Goal: Task Accomplishment & Management: Manage account settings

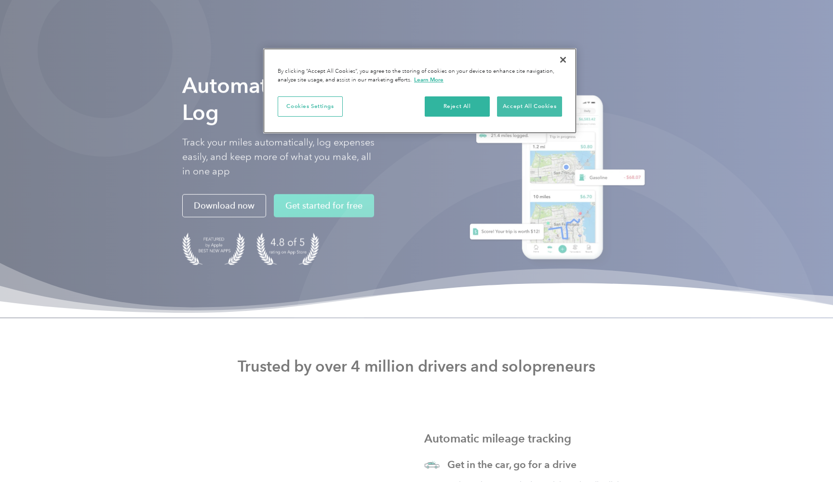
click at [555, 103] on button "Accept All Cookies" at bounding box center [529, 106] width 65 height 20
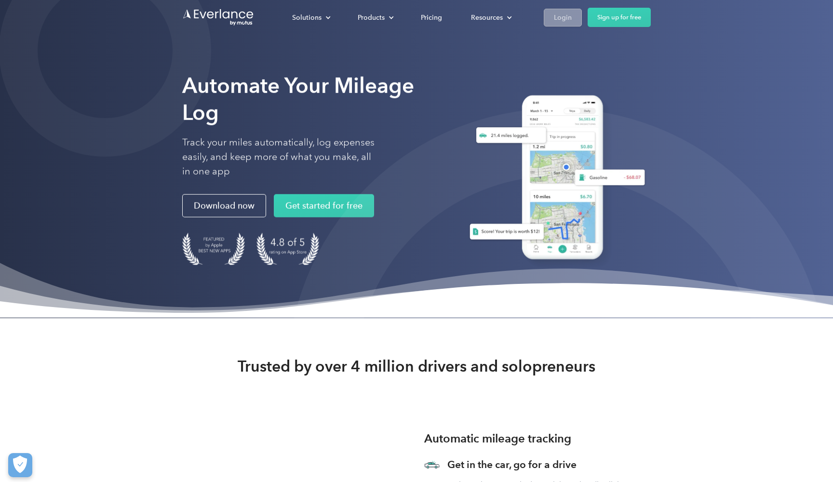
click at [558, 19] on div "Login" at bounding box center [563, 18] width 18 height 12
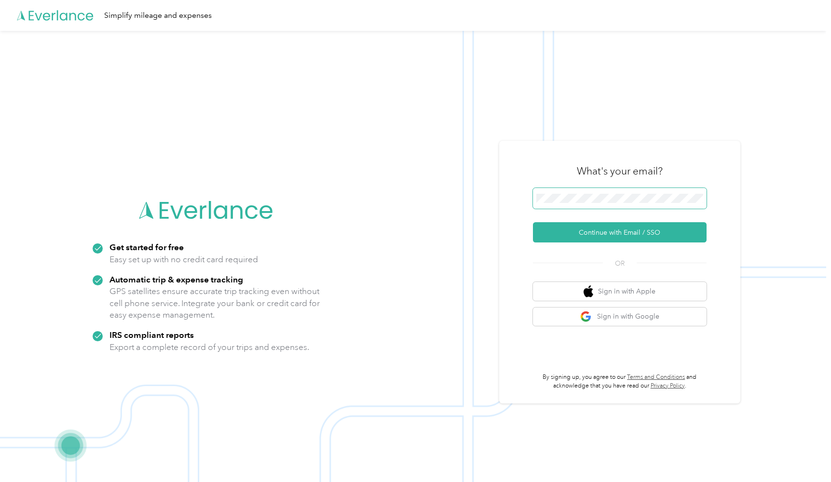
click at [623, 232] on button "Continue with Email / SSO" at bounding box center [620, 232] width 174 height 20
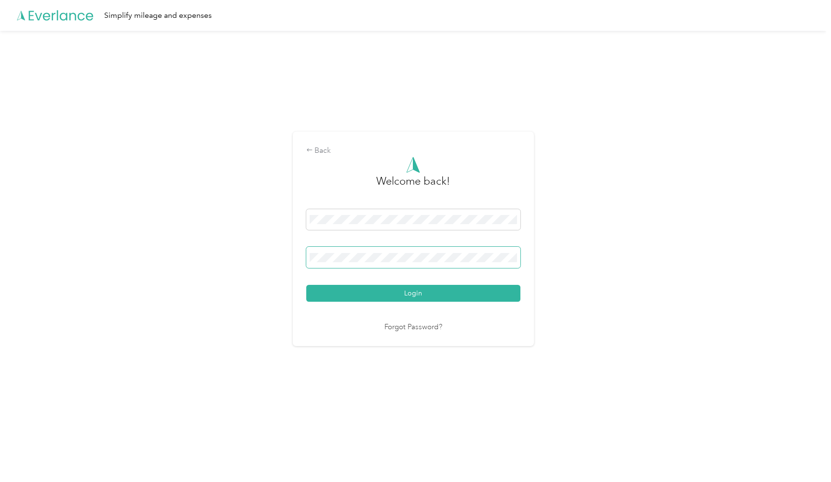
click at [415, 294] on button "Login" at bounding box center [413, 293] width 214 height 17
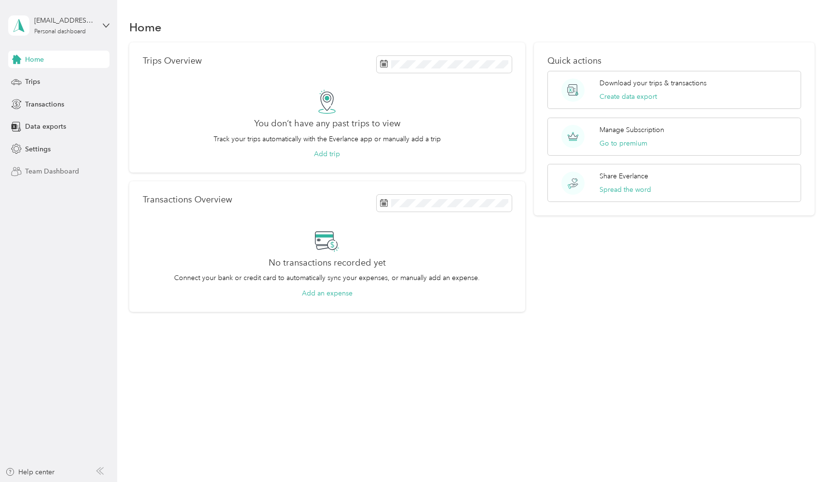
click at [56, 170] on span "Team Dashboard" at bounding box center [52, 171] width 54 height 10
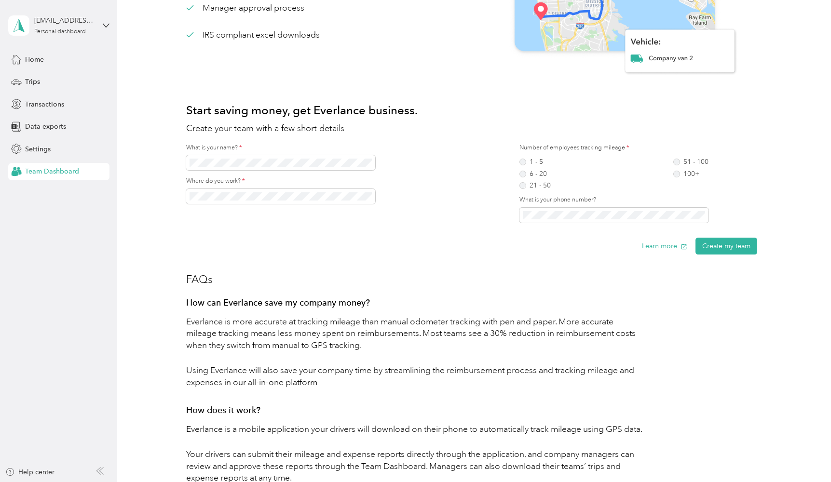
scroll to position [148, 0]
click at [333, 202] on span at bounding box center [280, 196] width 189 height 15
click at [338, 190] on span at bounding box center [280, 196] width 189 height 15
click at [593, 170] on div "1 - 5 6 - 20 21 - 50 51 - 100 100+" at bounding box center [613, 173] width 189 height 30
click at [524, 162] on label "1 - 5" at bounding box center [534, 161] width 31 height 7
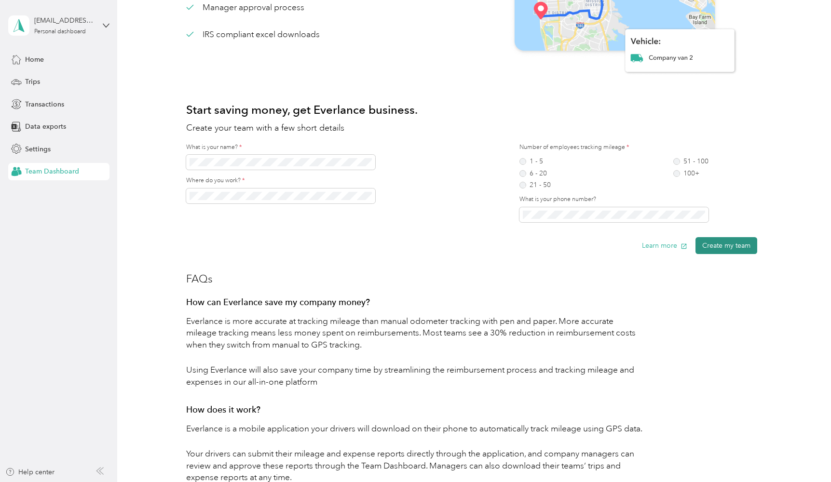
click at [739, 245] on button "Create my team" at bounding box center [726, 245] width 62 height 17
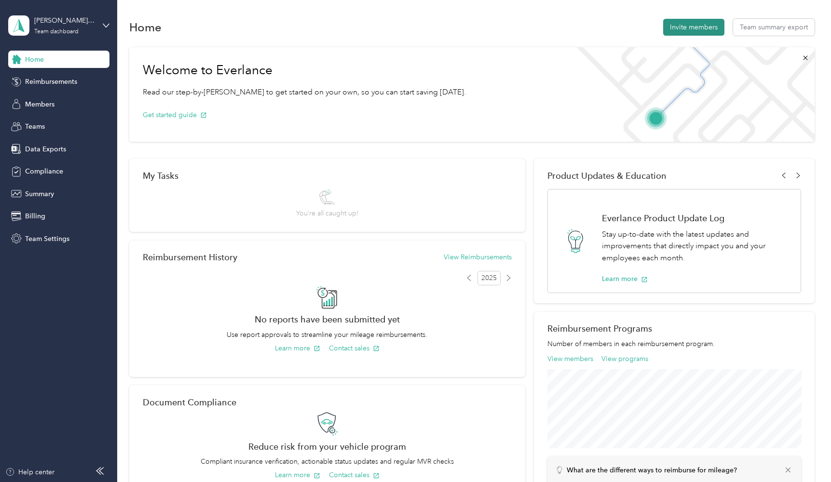
click at [712, 26] on button "Invite members" at bounding box center [693, 27] width 61 height 17
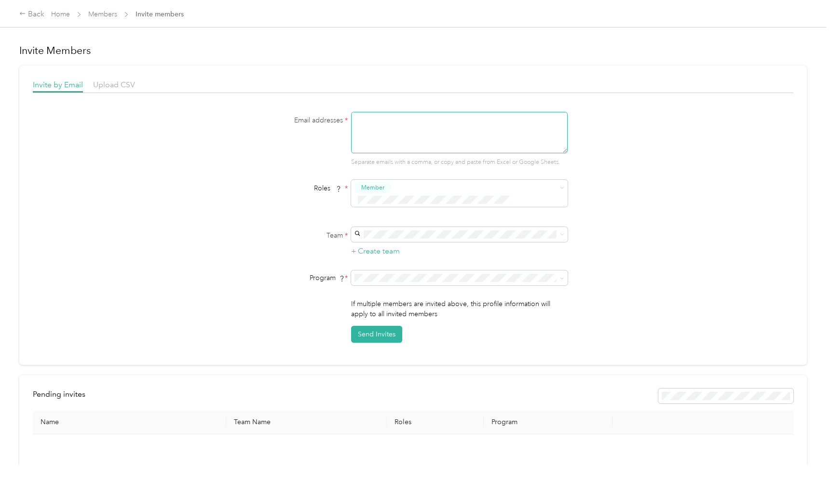
click at [491, 137] on textarea at bounding box center [459, 132] width 217 height 41
click at [403, 178] on form "Email addresses * Separate emails with a comma, or copy and paste from Excel or…" at bounding box center [413, 227] width 371 height 231
click at [423, 243] on div "[PERSON_NAME] Brothers Roofing (Main organization) [PERSON_NAME]" at bounding box center [460, 245] width 203 height 22
click at [428, 120] on textarea at bounding box center [459, 132] width 217 height 41
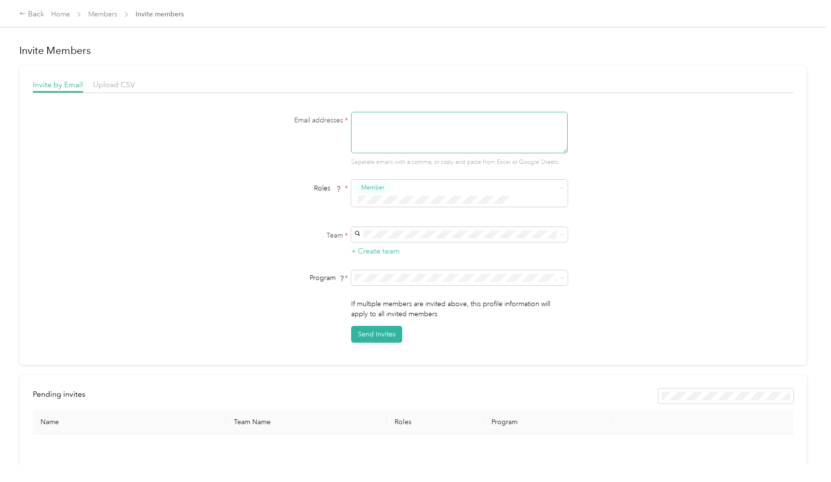
click at [428, 120] on textarea at bounding box center [459, 132] width 217 height 41
click at [438, 142] on textarea at bounding box center [459, 132] width 217 height 41
click at [337, 1] on div "Back Home Members Invite members" at bounding box center [415, 13] width 831 height 27
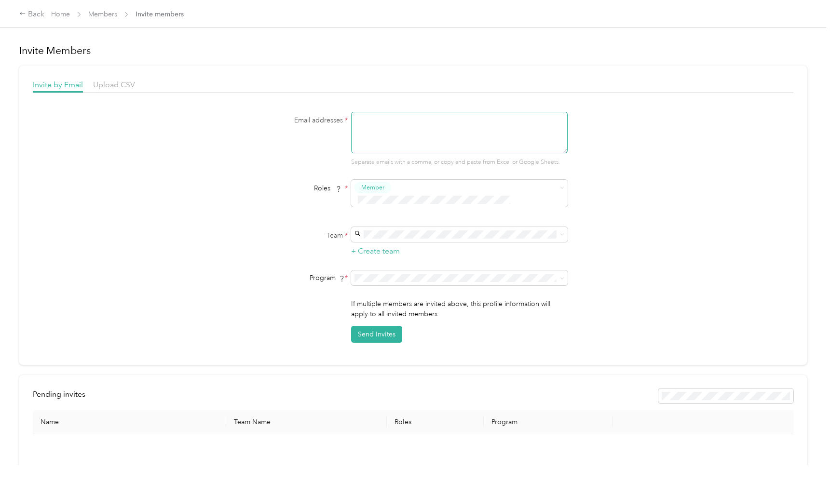
click at [445, 145] on textarea at bounding box center [459, 132] width 217 height 41
paste textarea "[EMAIL_ADDRESS][DOMAIN_NAME]"
click at [644, 135] on div "Email addresses * [EMAIL_ADDRESS][DOMAIN_NAME] Separate emails with a comma, or…" at bounding box center [413, 227] width 760 height 231
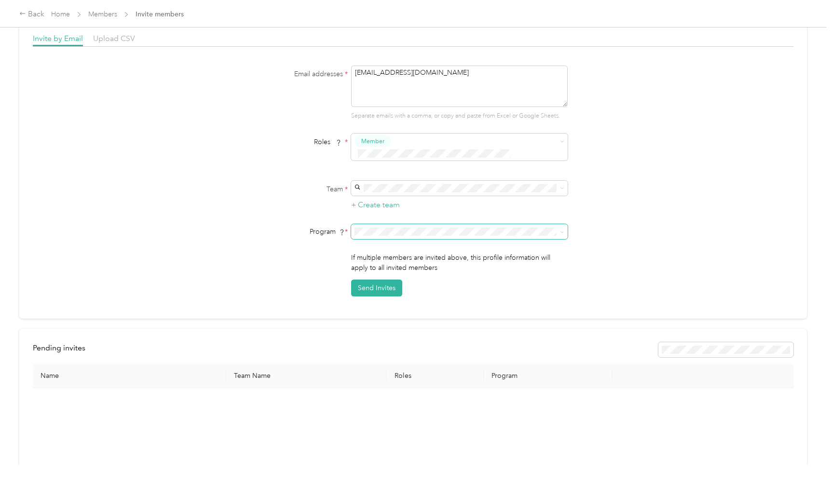
scroll to position [41, 0]
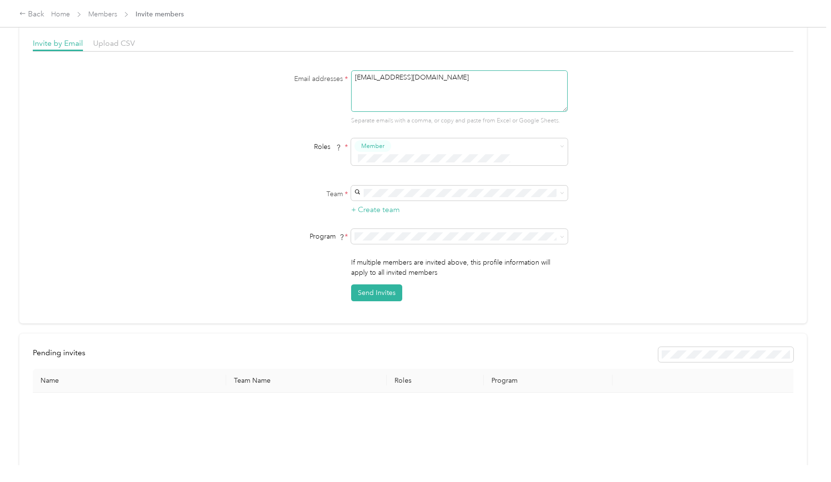
click at [454, 102] on textarea "[EMAIL_ADDRESS][DOMAIN_NAME]" at bounding box center [459, 90] width 217 height 41
paste textarea "[EMAIL_ADDRESS][DOMAIN_NAME]"
click at [575, 137] on form "Email addresses * [EMAIL_ADDRESS][DOMAIN_NAME] [EMAIL_ADDRESS][DOMAIN_NAME] Sep…" at bounding box center [413, 185] width 371 height 231
click at [388, 301] on button "Send Invites" at bounding box center [376, 293] width 51 height 17
click at [813, 19] on span "1 member was not invited" at bounding box center [752, 20] width 121 height 12
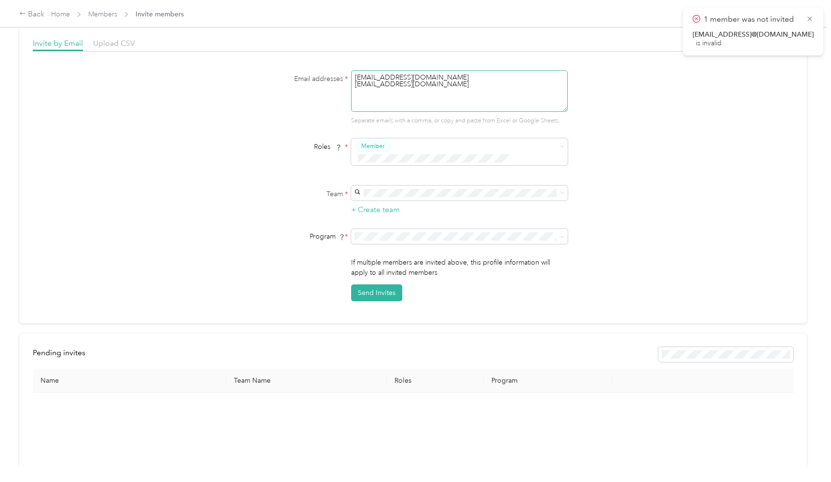
click at [508, 82] on textarea "[EMAIL_ADDRESS][DOMAIN_NAME] [EMAIL_ADDRESS][DOMAIN_NAME]" at bounding box center [459, 90] width 217 height 41
click at [506, 76] on textarea "[EMAIL_ADDRESS][DOMAIN_NAME] [EMAIL_ADDRESS][DOMAIN_NAME]" at bounding box center [459, 90] width 217 height 41
click at [506, 114] on div "[EMAIL_ADDRESS][DOMAIN_NAME] [EMAIL_ADDRESS][DOMAIN_NAME] Separate emails with …" at bounding box center [459, 97] width 217 height 55
click at [382, 301] on button "Send Invites" at bounding box center [376, 293] width 51 height 17
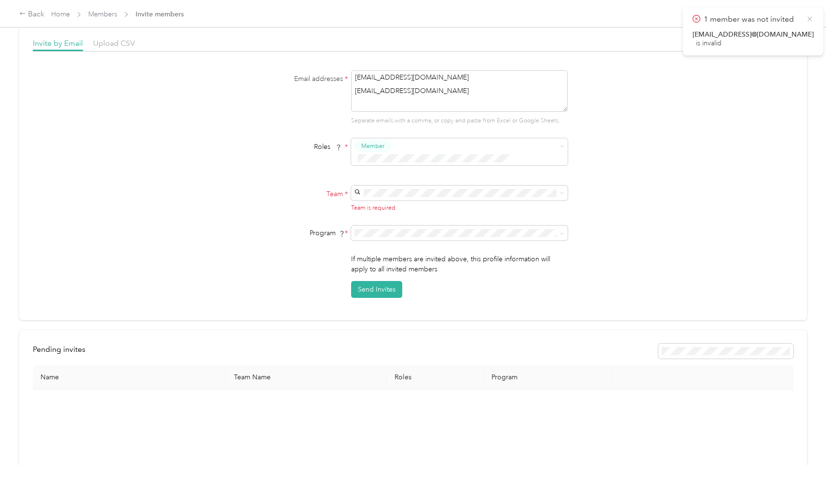
click at [814, 19] on icon at bounding box center [810, 18] width 8 height 9
click at [380, 298] on button "Send Invites" at bounding box center [376, 289] width 51 height 17
click at [413, 205] on p "[PERSON_NAME]" at bounding box center [460, 209] width 203 height 10
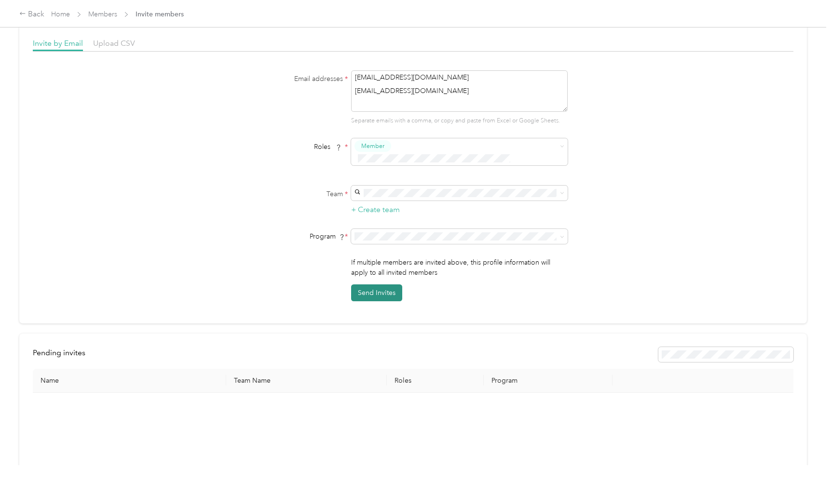
click at [376, 301] on button "Send Invites" at bounding box center [376, 293] width 51 height 17
click at [419, 203] on div "[PERSON_NAME] Brothers Roofing (Main organization) [PERSON_NAME]" at bounding box center [460, 203] width 203 height 22
drag, startPoint x: 448, startPoint y: 93, endPoint x: 349, endPoint y: 91, distance: 98.4
click at [349, 91] on div "Email addresses * [EMAIL_ADDRESS][DOMAIN_NAME] [EMAIL_ADDRESS][DOMAIN_NAME] Sep…" at bounding box center [413, 97] width 371 height 55
click at [388, 301] on button "Send Invites" at bounding box center [376, 293] width 51 height 17
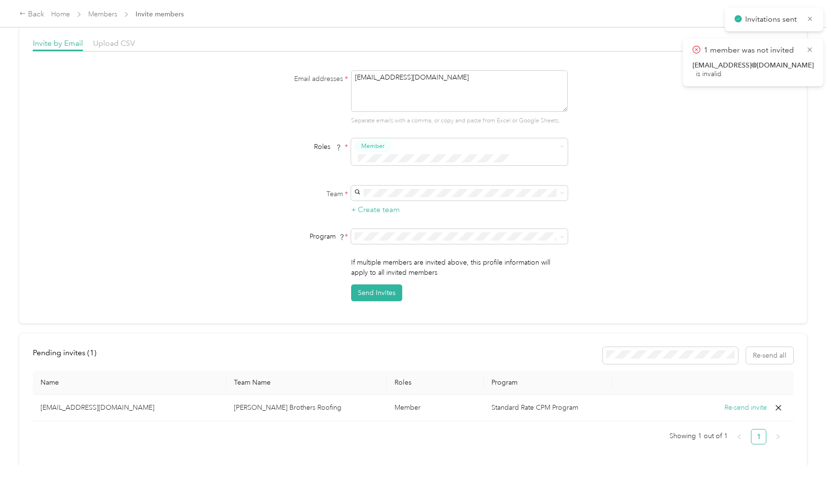
click at [820, 19] on div "Invitations sent" at bounding box center [774, 20] width 98 height 24
click at [817, 9] on div "Invitations sent" at bounding box center [774, 20] width 98 height 24
click at [814, 14] on icon at bounding box center [809, 18] width 7 height 9
click at [725, 46] on div "is invalid" at bounding box center [752, 43] width 121 height 9
click at [708, 36] on div "[EMAIL_ADDRESS]@[DOMAIN_NAME]" at bounding box center [752, 34] width 121 height 9
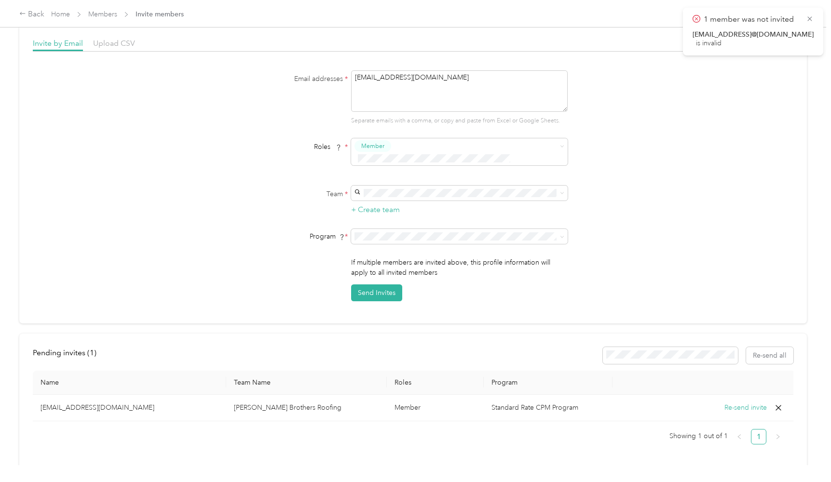
click at [708, 36] on div "[EMAIL_ADDRESS]@[DOMAIN_NAME]" at bounding box center [752, 34] width 121 height 9
click at [812, 18] on icon at bounding box center [809, 18] width 4 height 4
click at [390, 301] on button "Send Invites" at bounding box center [376, 293] width 51 height 17
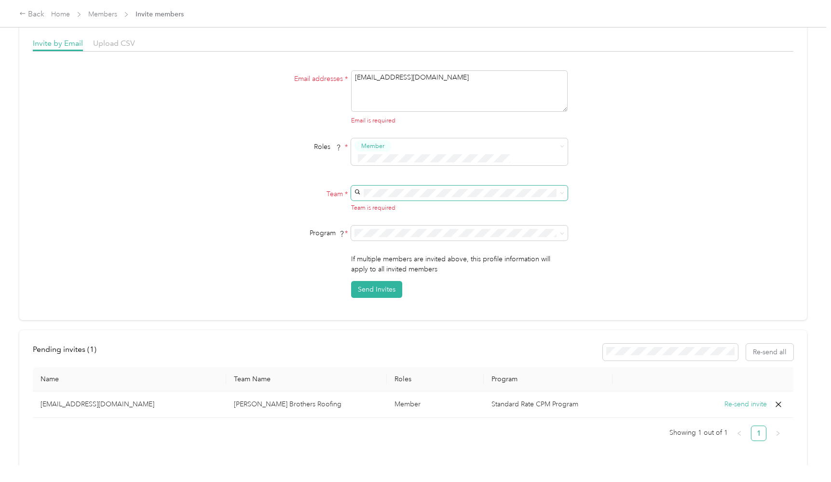
click at [427, 186] on span at bounding box center [459, 193] width 217 height 15
click at [426, 200] on span "[PERSON_NAME] Brothers Roofing (Main organization)" at bounding box center [442, 197] width 167 height 8
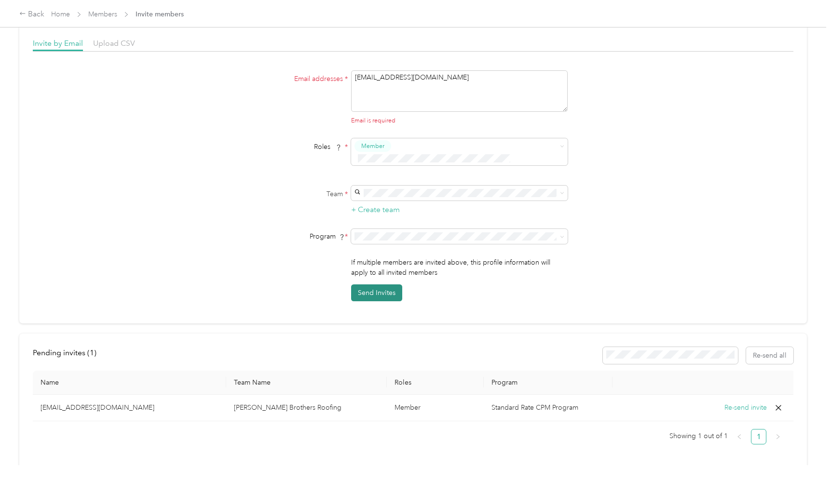
click at [382, 301] on button "Send Invites" at bounding box center [376, 293] width 51 height 17
click at [418, 244] on span at bounding box center [459, 236] width 217 height 15
click at [412, 244] on span at bounding box center [459, 236] width 217 height 15
click at [392, 301] on button "Send Invites" at bounding box center [376, 293] width 51 height 17
click at [471, 78] on textarea "[EMAIL_ADDRESS][DOMAIN_NAME]" at bounding box center [459, 90] width 217 height 41
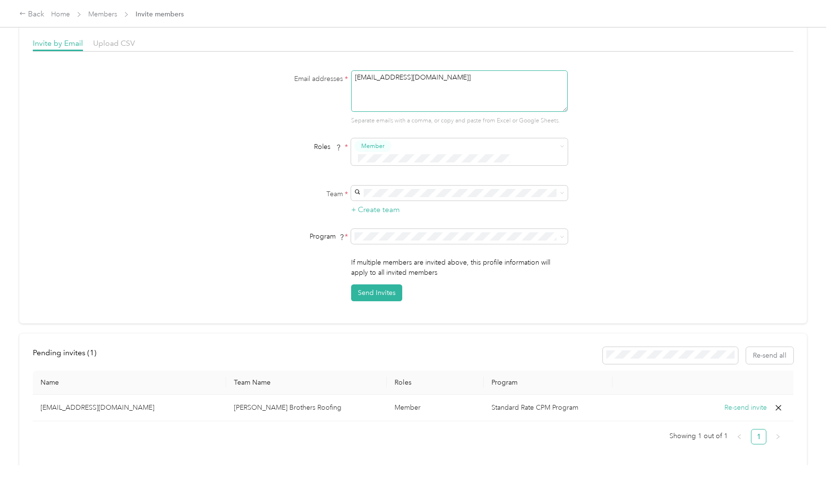
type textarea "[EMAIL_ADDRESS][DOMAIN_NAME]"
click at [463, 301] on div "Send Invites" at bounding box center [459, 293] width 217 height 17
click at [476, 77] on textarea "[EMAIL_ADDRESS][DOMAIN_NAME]" at bounding box center [459, 90] width 217 height 41
click at [391, 301] on button "Send Invites" at bounding box center [376, 293] width 51 height 17
click at [479, 75] on textarea "[EMAIL_ADDRESS][DOMAIN_NAME]" at bounding box center [459, 90] width 217 height 41
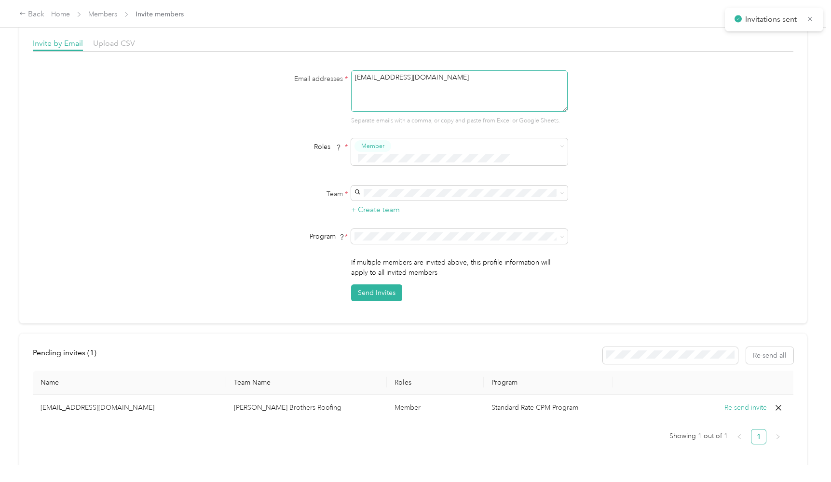
click at [479, 75] on textarea "[EMAIL_ADDRESS][DOMAIN_NAME]" at bounding box center [459, 90] width 217 height 41
paste textarea "[EMAIL_ADDRESS][DOMAIN_NAME]"
click at [536, 81] on textarea "[EMAIL_ADDRESS][DOMAIN_NAME]" at bounding box center [459, 90] width 217 height 41
type textarea "[EMAIL_ADDRESS][DOMAIN_NAME]"
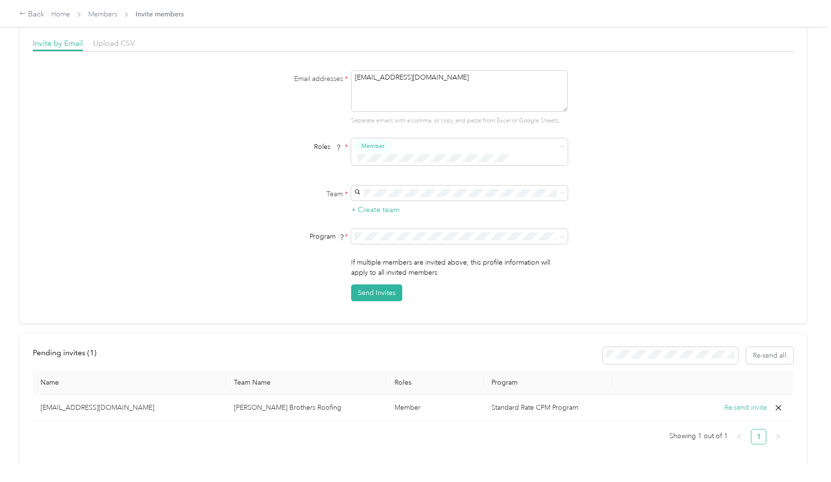
click at [628, 125] on div "Email addresses * [EMAIL_ADDRESS][DOMAIN_NAME] Separate emails with a comma, or…" at bounding box center [413, 185] width 760 height 231
click at [486, 204] on p "[PERSON_NAME]" at bounding box center [460, 209] width 203 height 10
click at [638, 228] on div "Email addresses * [EMAIL_ADDRESS][DOMAIN_NAME] Separate emails with a comma, or…" at bounding box center [413, 185] width 760 height 231
click at [389, 301] on button "Send Invites" at bounding box center [376, 293] width 51 height 17
click at [26, 15] on icon at bounding box center [22, 13] width 7 height 7
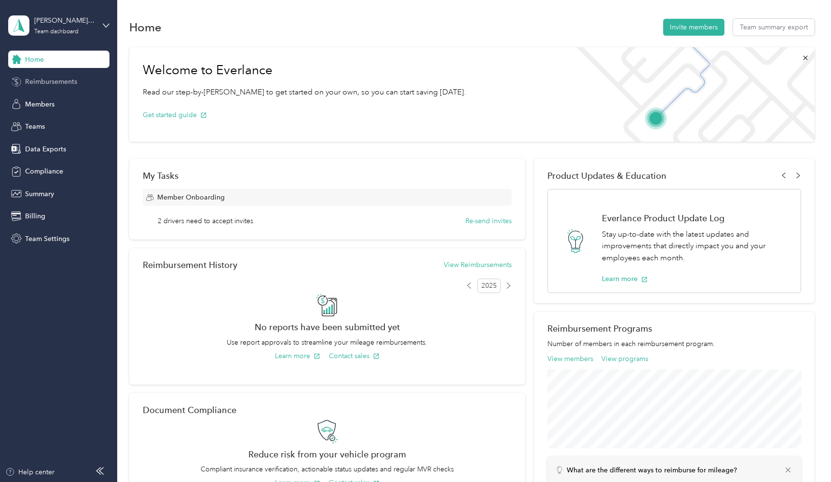
click at [93, 79] on div "Reimbursements" at bounding box center [58, 81] width 101 height 17
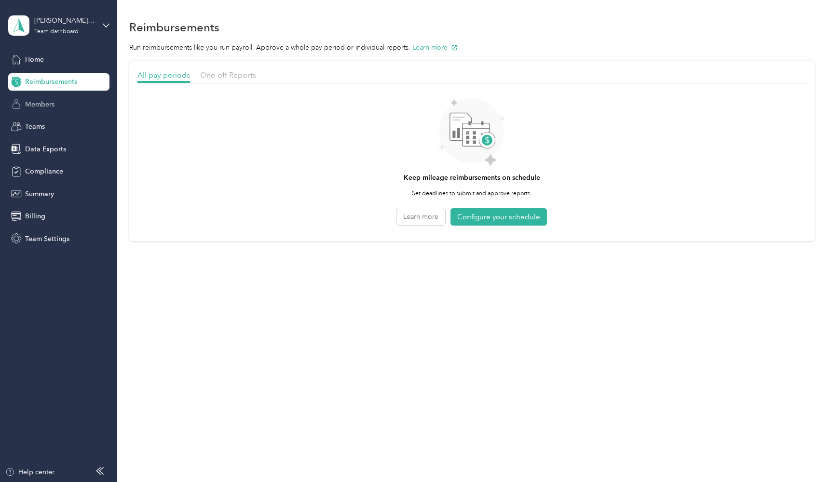
click at [90, 100] on div "Members" at bounding box center [58, 103] width 101 height 17
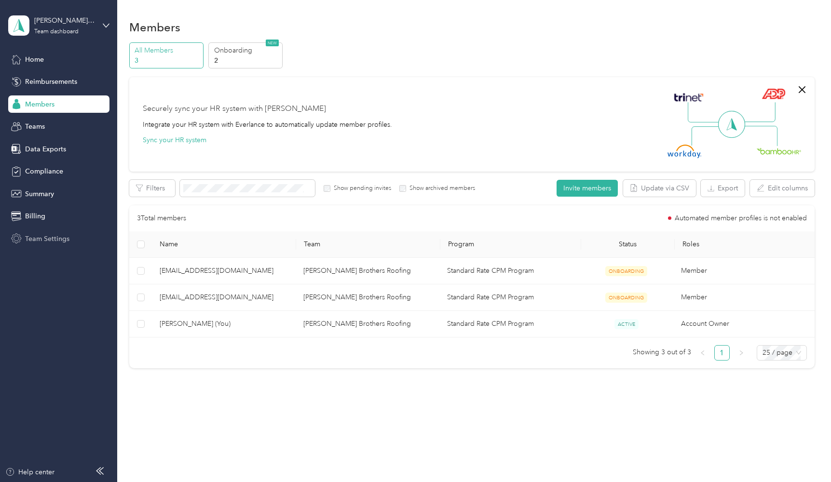
click at [50, 238] on span "Team Settings" at bounding box center [47, 239] width 44 height 10
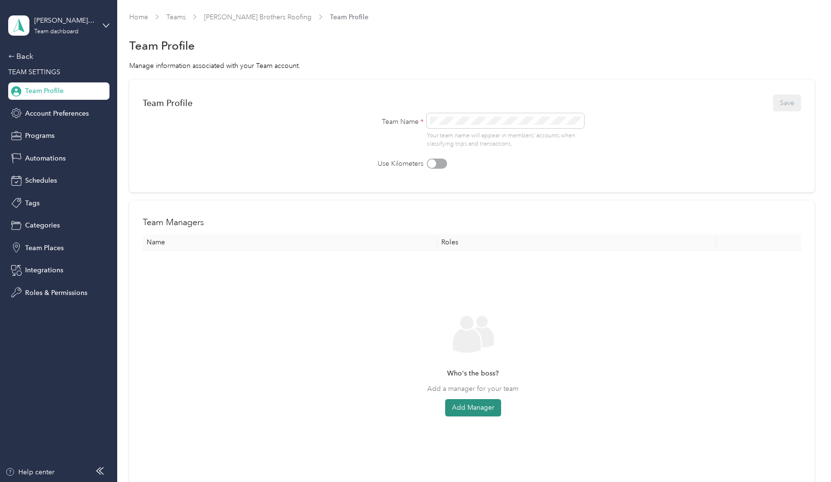
click at [492, 405] on button "Add Manager" at bounding box center [473, 407] width 56 height 17
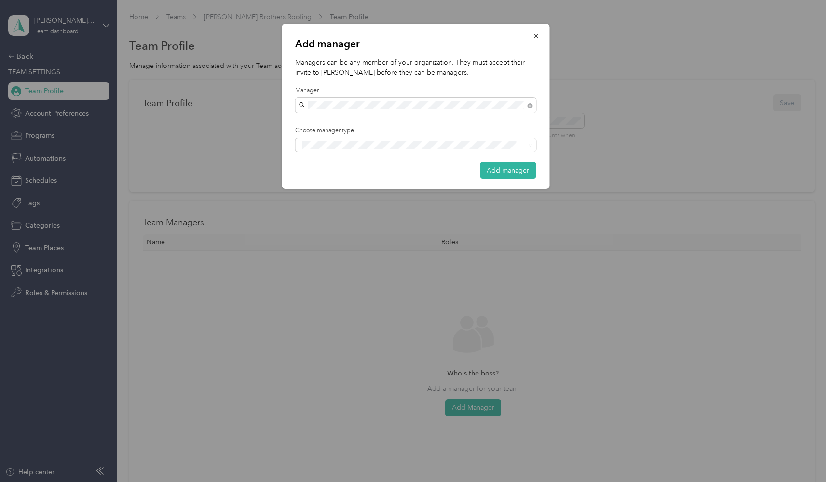
click at [396, 152] on div "[PERSON_NAME]" at bounding box center [415, 156] width 227 height 10
click at [405, 167] on div "Add manager" at bounding box center [415, 170] width 241 height 17
click at [423, 482] on div "Add manager Managers can be any member of your organization. They must accept t…" at bounding box center [413, 482] width 826 height 0
click at [543, 168] on div "Add manager Managers can be any member of your organization. They must accept t…" at bounding box center [416, 106] width 268 height 165
click at [516, 172] on button "Add manager" at bounding box center [508, 170] width 56 height 17
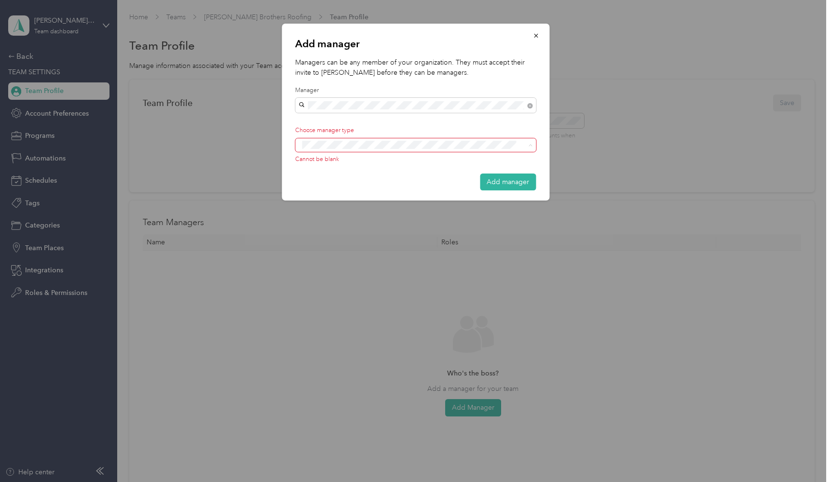
click at [450, 128] on label "Choose manager type" at bounding box center [415, 130] width 241 height 9
click at [497, 180] on button "Add manager" at bounding box center [508, 182] width 56 height 17
click at [473, 152] on div "Cannot be blank" at bounding box center [415, 151] width 241 height 26
click at [531, 147] on icon at bounding box center [530, 145] width 4 height 4
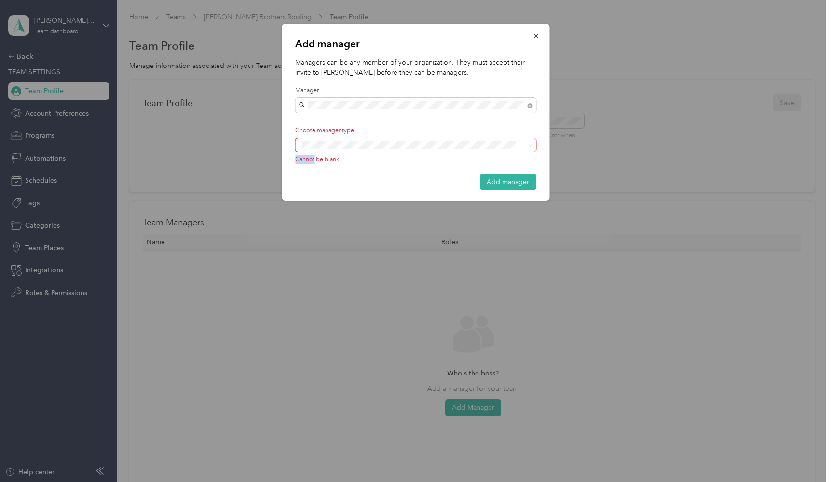
click at [531, 145] on icon at bounding box center [530, 145] width 3 height 2
click at [519, 152] on div "No results match your search" at bounding box center [415, 175] width 241 height 47
click at [529, 189] on button "Add manager" at bounding box center [508, 182] width 56 height 17
click at [536, 34] on icon "button" at bounding box center [535, 35] width 7 height 7
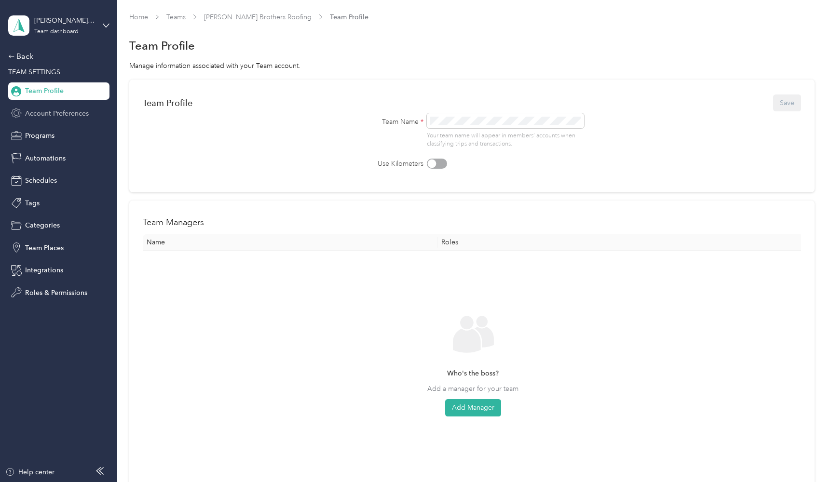
click at [83, 113] on span "Account Preferences" at bounding box center [57, 114] width 64 height 10
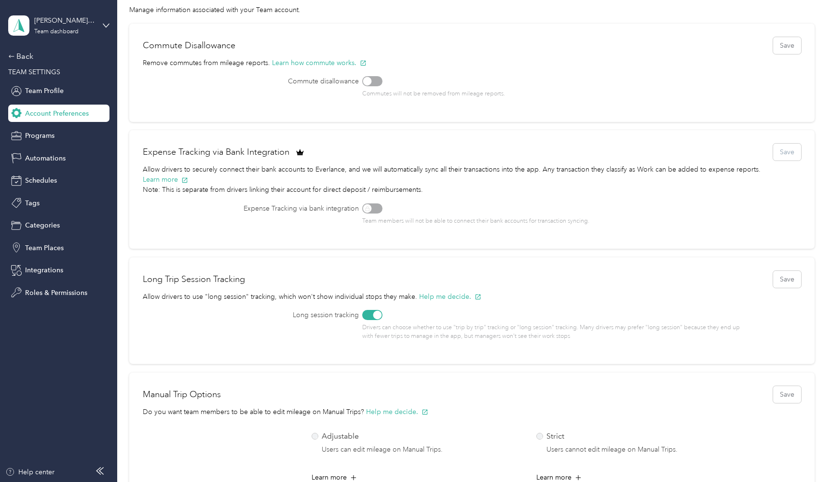
scroll to position [57, 0]
click at [381, 203] on div "Team members will not be able to connect their bank accounts for transaction sy…" at bounding box center [554, 214] width 384 height 22
click at [369, 203] on div "Team members will not be able to connect their bank accounts for transaction sy…" at bounding box center [554, 214] width 384 height 22
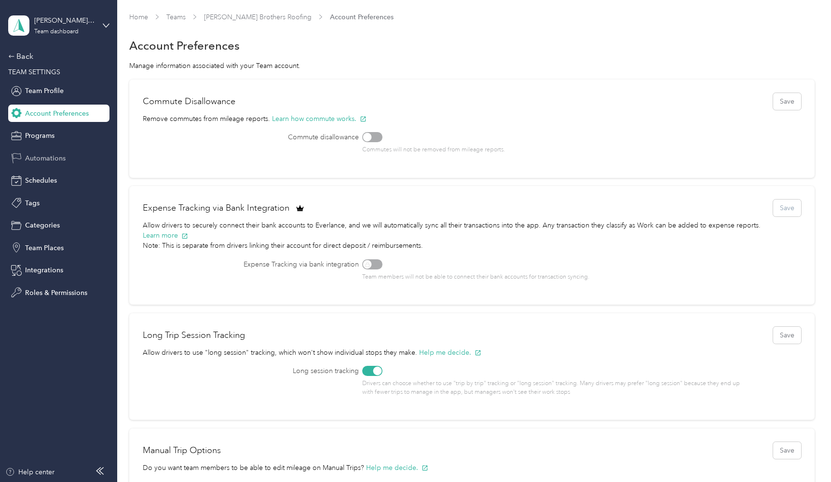
scroll to position [0, 0]
click at [70, 136] on div "Programs" at bounding box center [58, 135] width 101 height 17
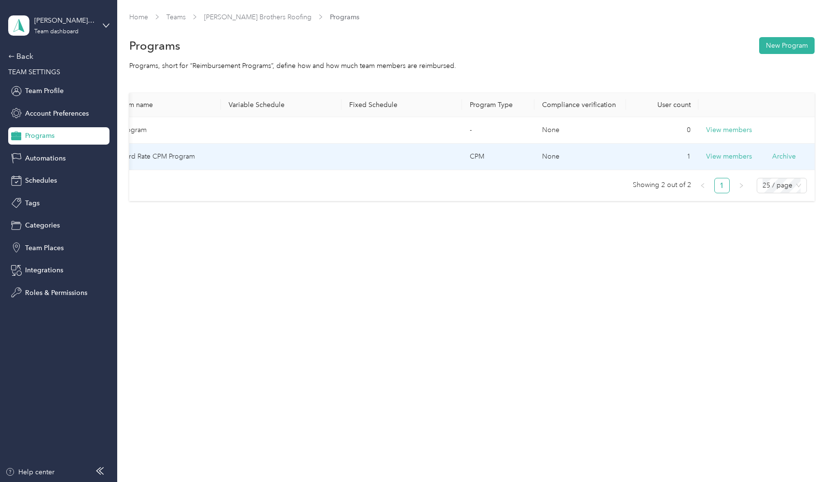
scroll to position [0, 28]
click at [627, 161] on td "1" at bounding box center [662, 157] width 72 height 27
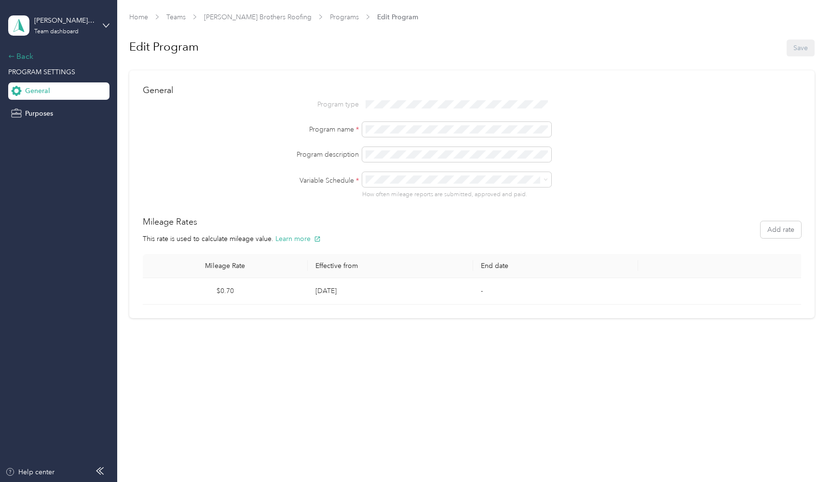
click at [25, 58] on div "Back" at bounding box center [56, 57] width 96 height 12
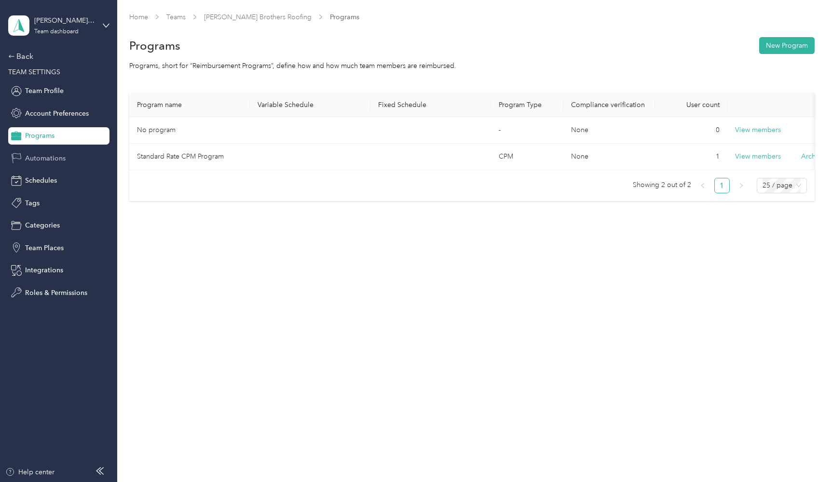
click at [54, 156] on span "Automations" at bounding box center [45, 158] width 41 height 10
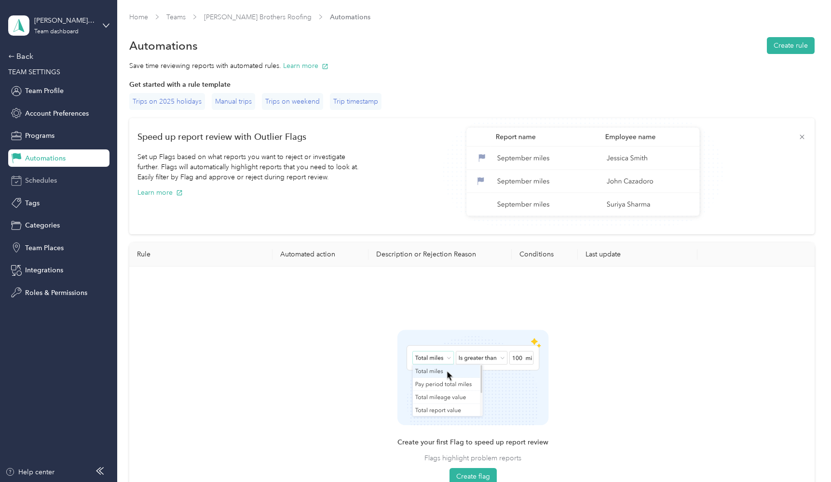
click at [58, 177] on div "Schedules" at bounding box center [58, 180] width 101 height 17
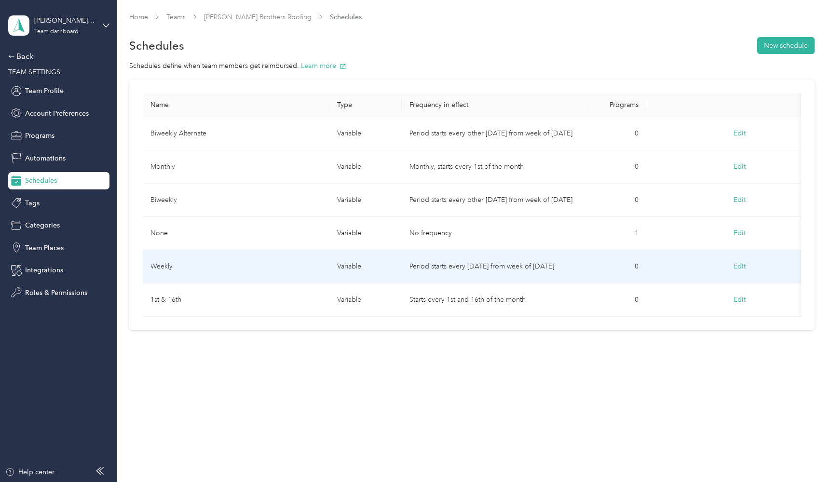
click at [624, 267] on td "0" at bounding box center [617, 266] width 58 height 33
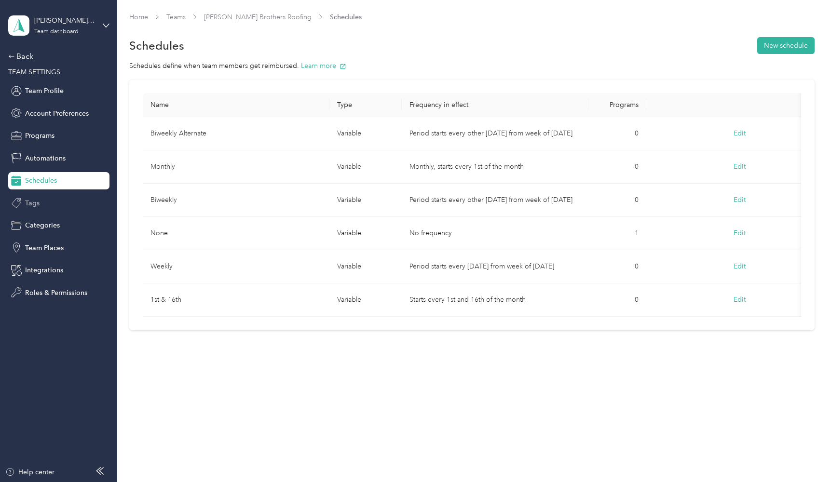
click at [76, 198] on div "Tags" at bounding box center [58, 202] width 101 height 17
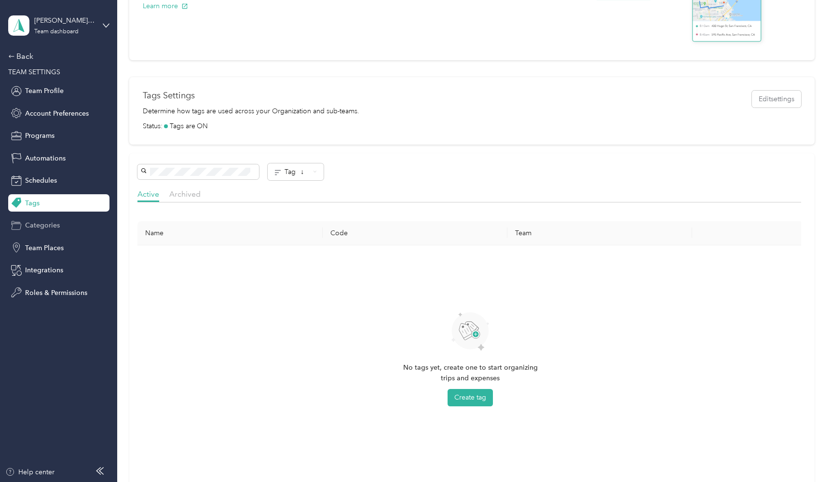
click at [76, 230] on div "Categories" at bounding box center [58, 225] width 101 height 17
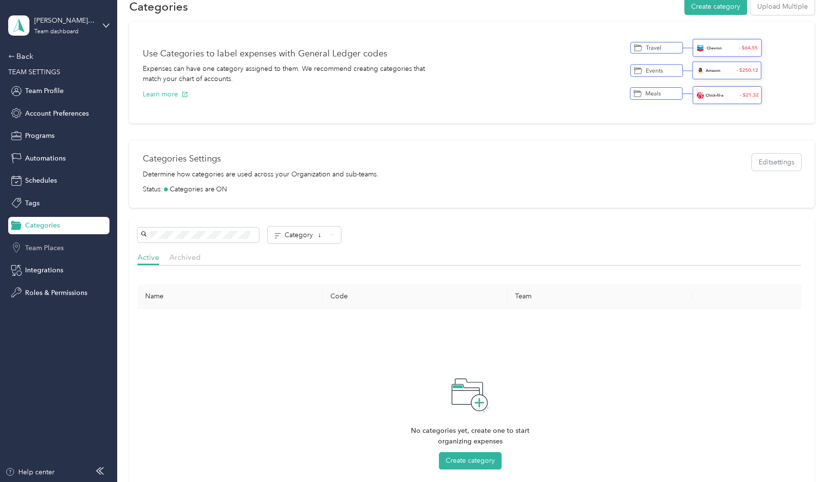
click at [65, 251] on div "Team Places" at bounding box center [58, 247] width 101 height 17
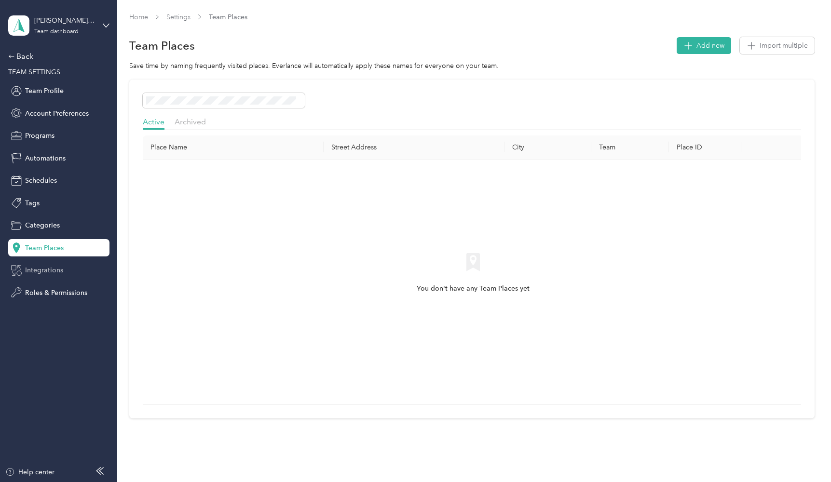
click at [68, 279] on div "Integrations" at bounding box center [58, 270] width 101 height 17
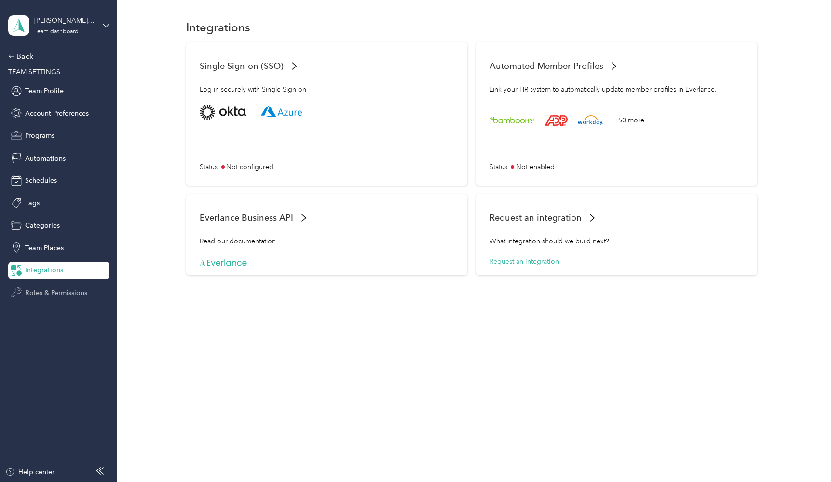
click at [68, 297] on span "Roles & Permissions" at bounding box center [56, 293] width 62 height 10
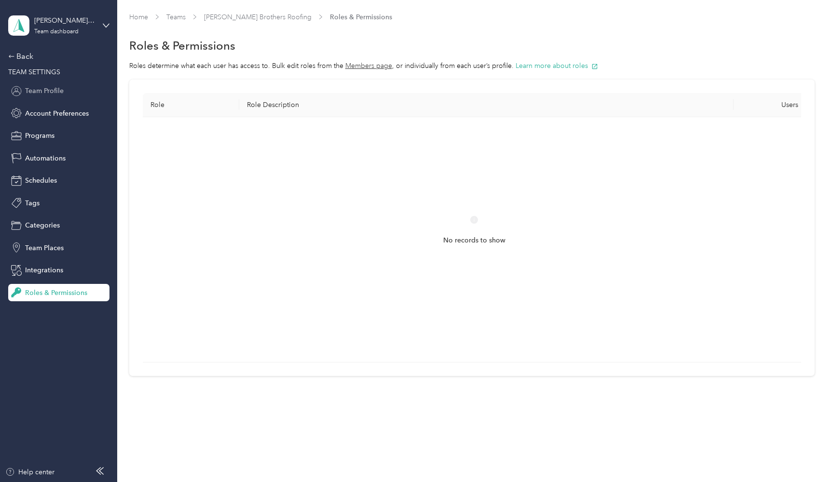
click at [78, 89] on div "Team Profile" at bounding box center [58, 90] width 101 height 17
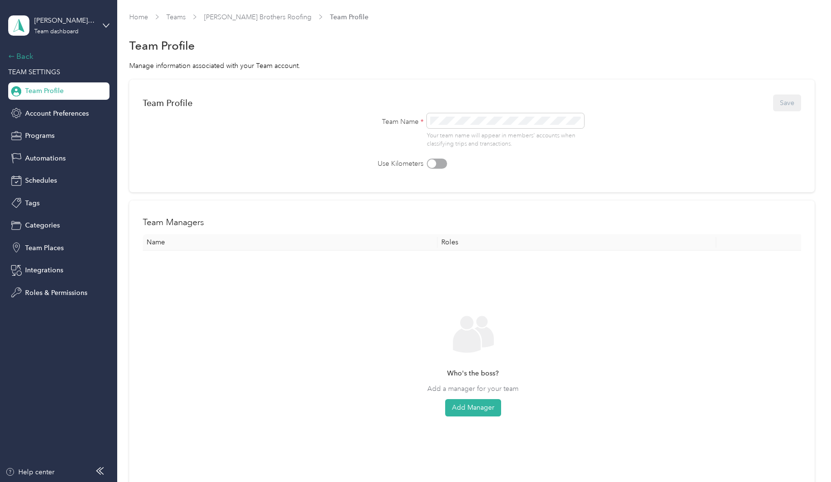
click at [26, 56] on div "Back" at bounding box center [56, 57] width 96 height 12
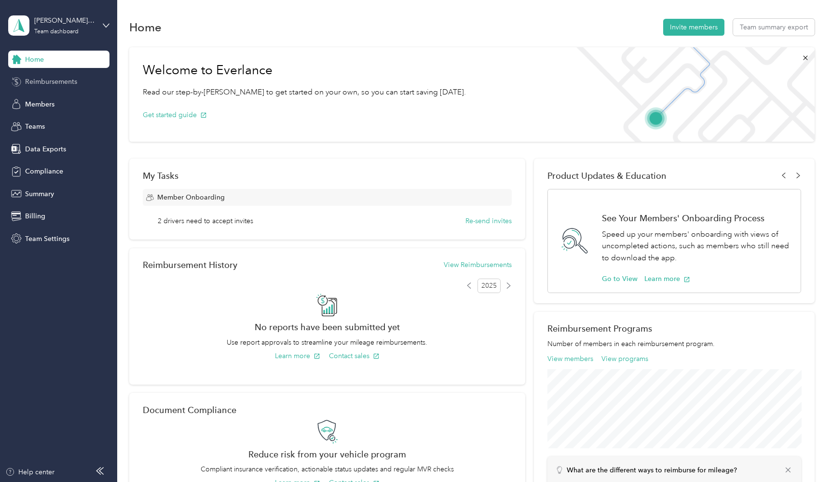
click at [59, 86] on span "Reimbursements" at bounding box center [51, 82] width 52 height 10
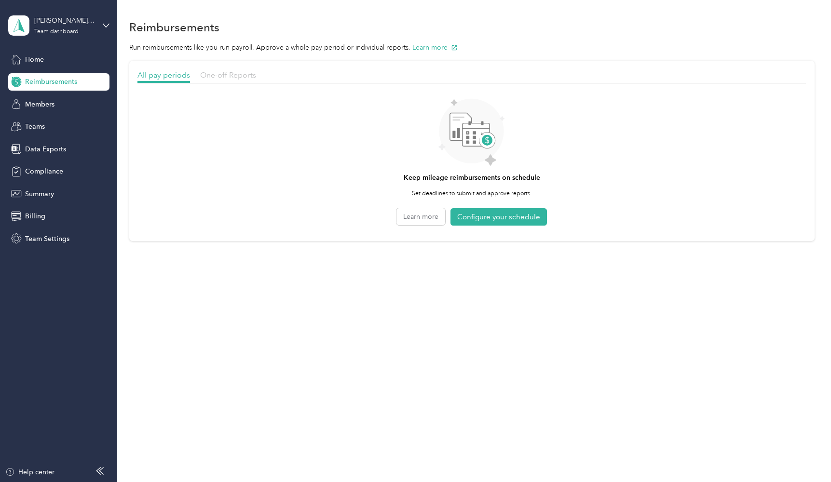
click at [247, 73] on span "One-off Reports" at bounding box center [228, 74] width 56 height 9
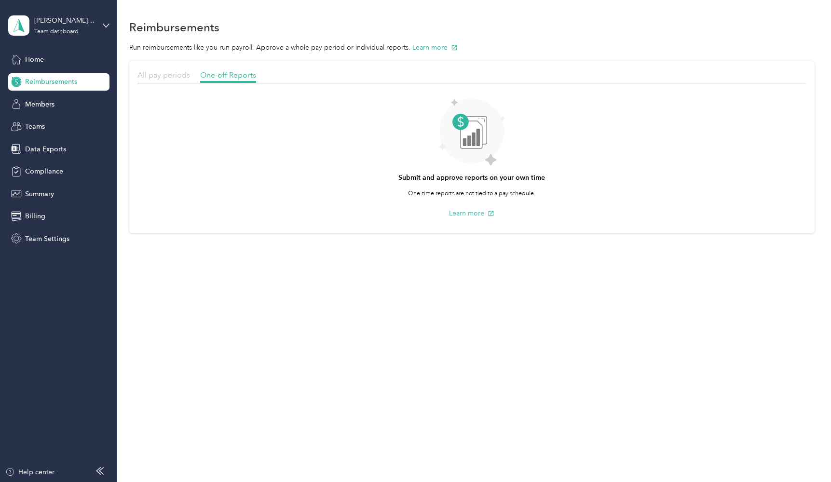
click at [176, 72] on span "All pay periods" at bounding box center [163, 74] width 53 height 9
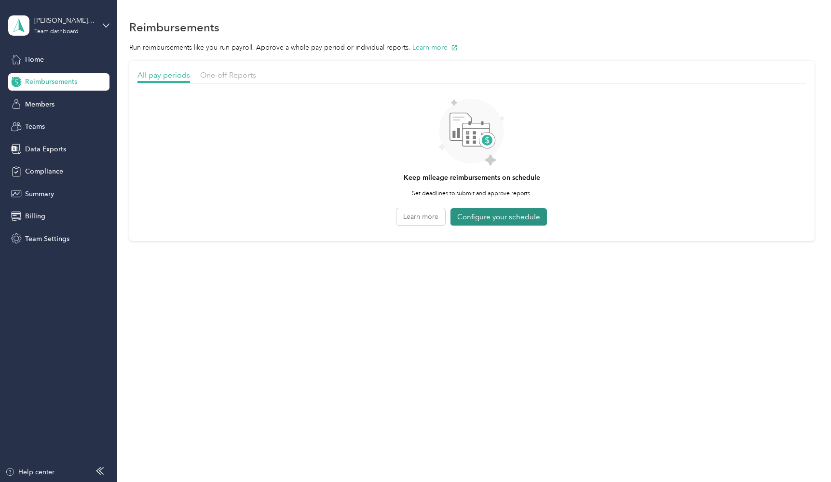
click at [520, 217] on button "Configure your schedule" at bounding box center [498, 217] width 96 height 18
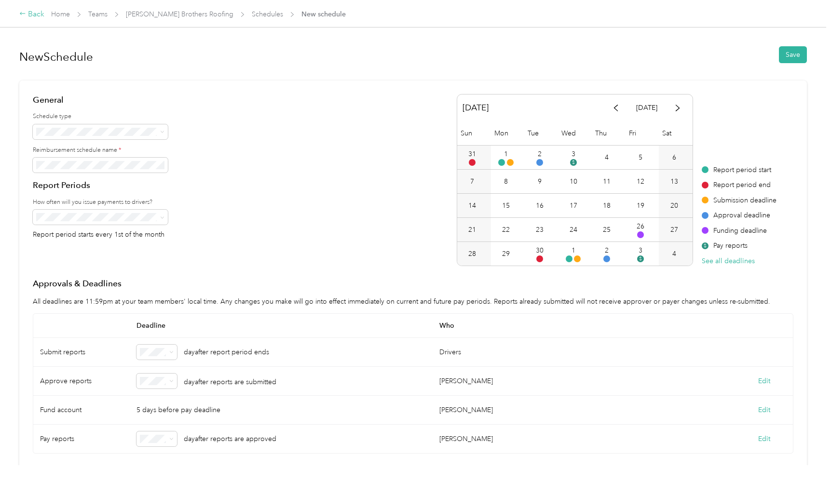
click at [30, 14] on div "Back" at bounding box center [31, 15] width 25 height 12
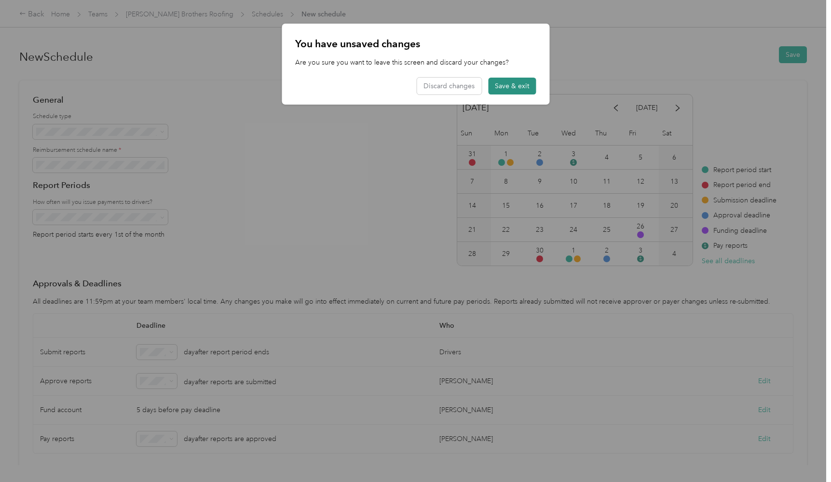
click at [533, 79] on button "Save & exit" at bounding box center [512, 86] width 48 height 17
click at [529, 86] on button "Save & exit" at bounding box center [512, 86] width 48 height 17
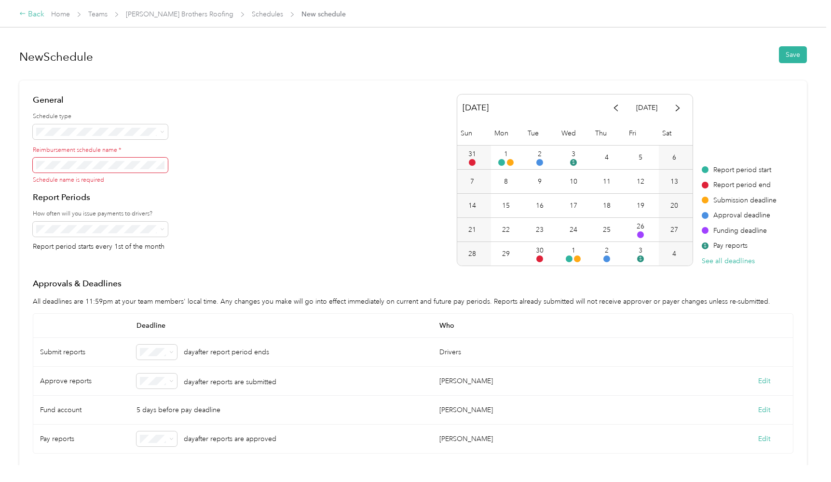
click at [30, 14] on div "Back" at bounding box center [31, 15] width 25 height 12
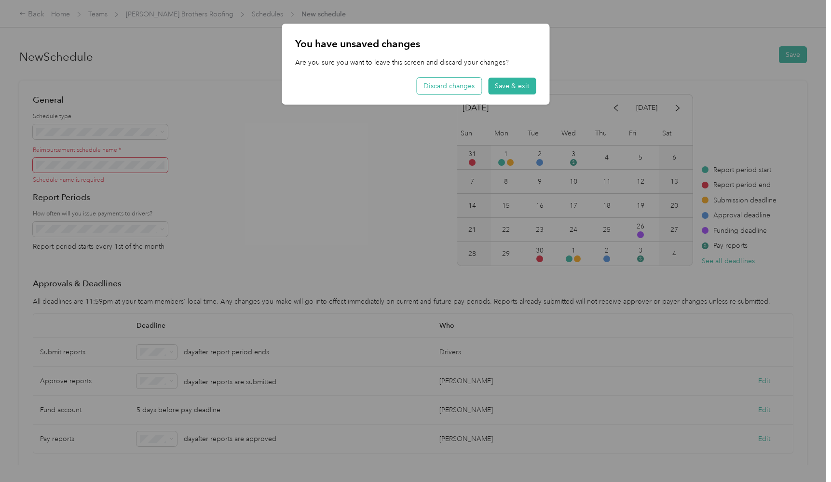
click at [457, 80] on button "Discard changes" at bounding box center [449, 86] width 65 height 17
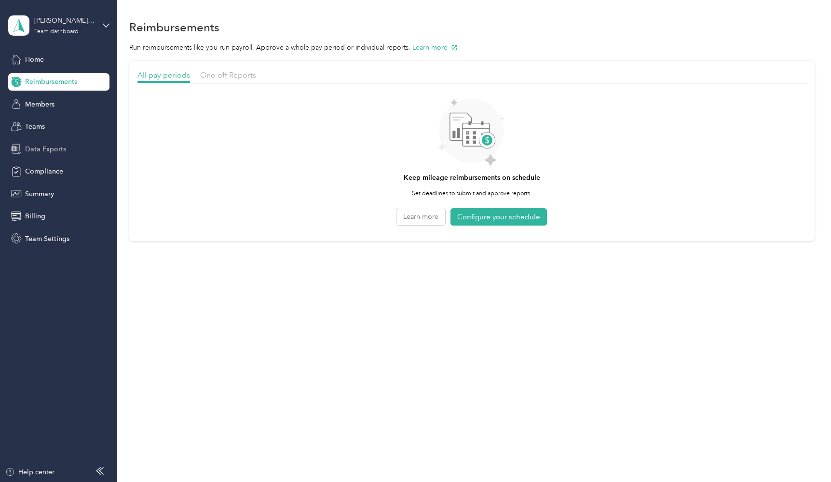
click at [60, 152] on span "Data Exports" at bounding box center [45, 149] width 41 height 10
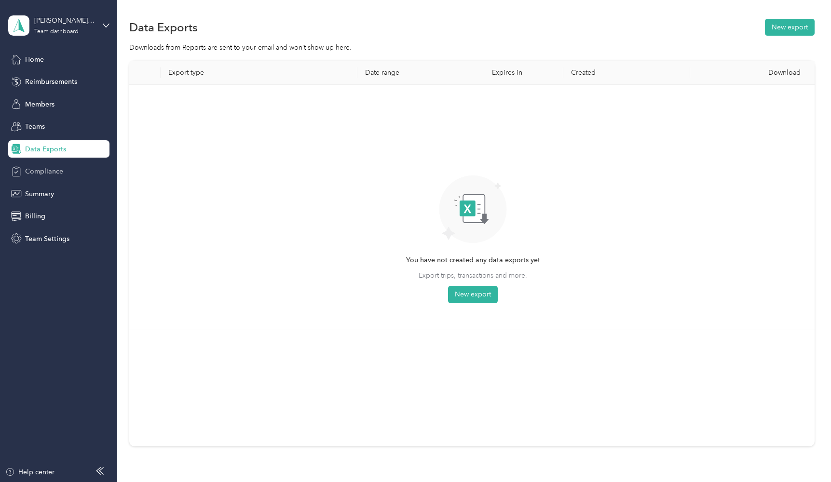
click at [53, 174] on span "Compliance" at bounding box center [44, 171] width 38 height 10
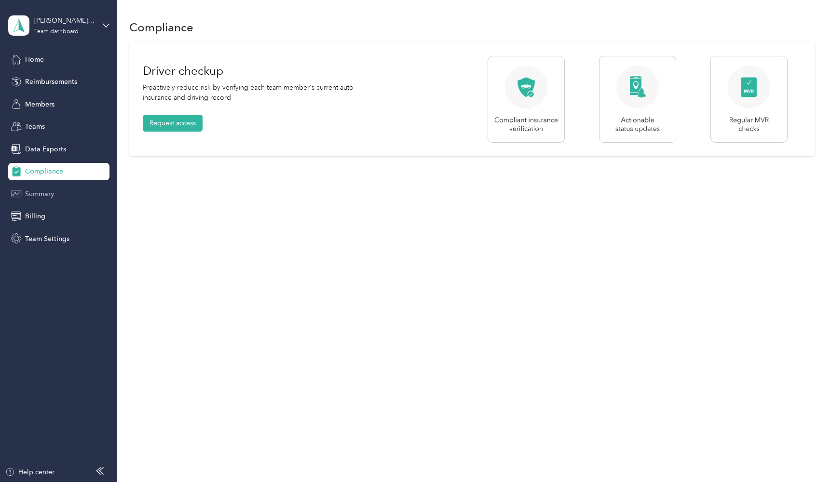
click at [53, 198] on span "Summary" at bounding box center [39, 194] width 29 height 10
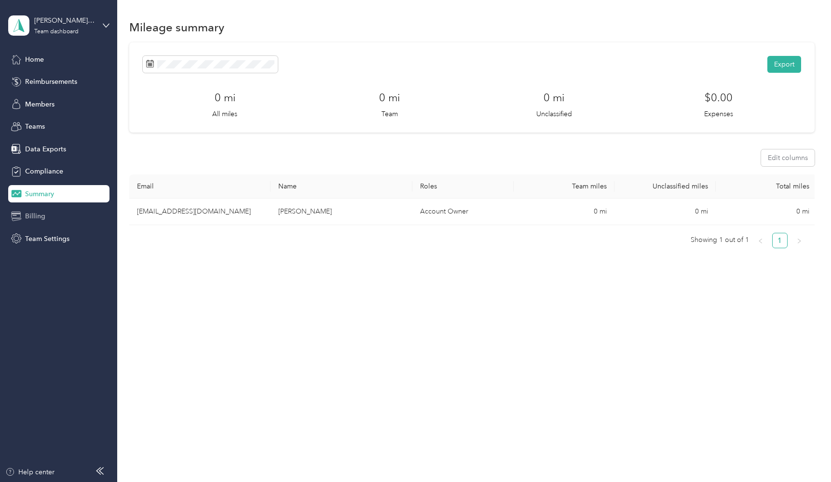
click at [45, 215] on div "Billing" at bounding box center [58, 216] width 101 height 17
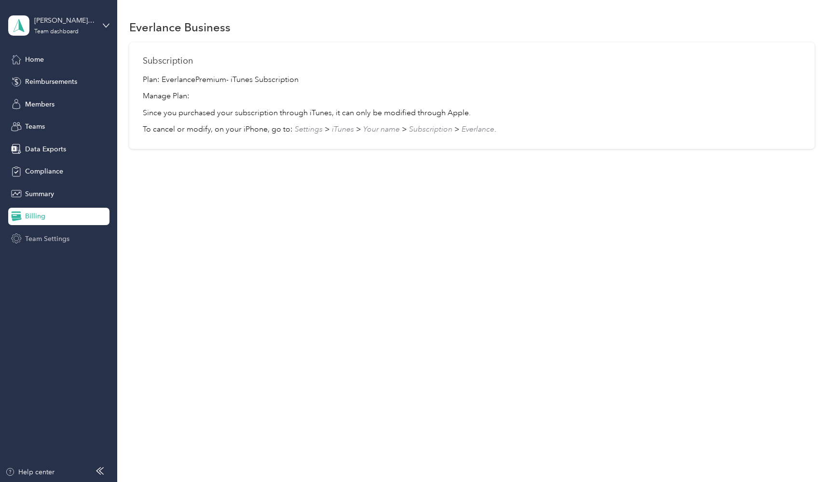
click at [49, 236] on span "Team Settings" at bounding box center [47, 239] width 44 height 10
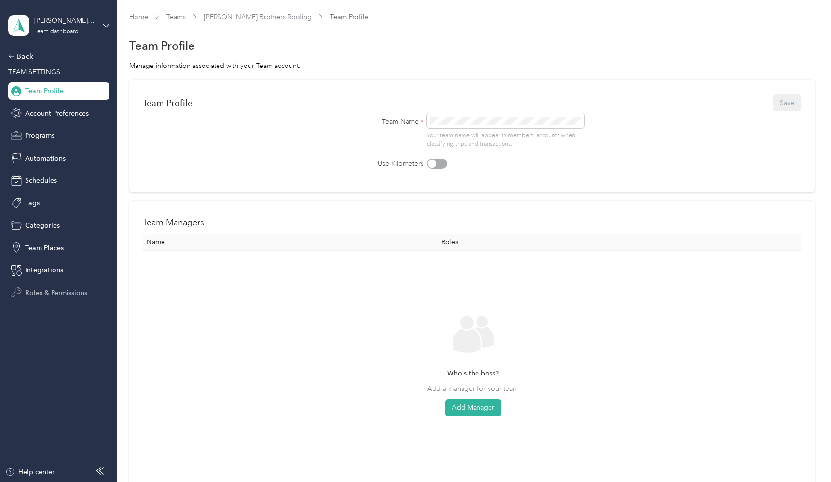
click at [45, 297] on span "Roles & Permissions" at bounding box center [56, 293] width 62 height 10
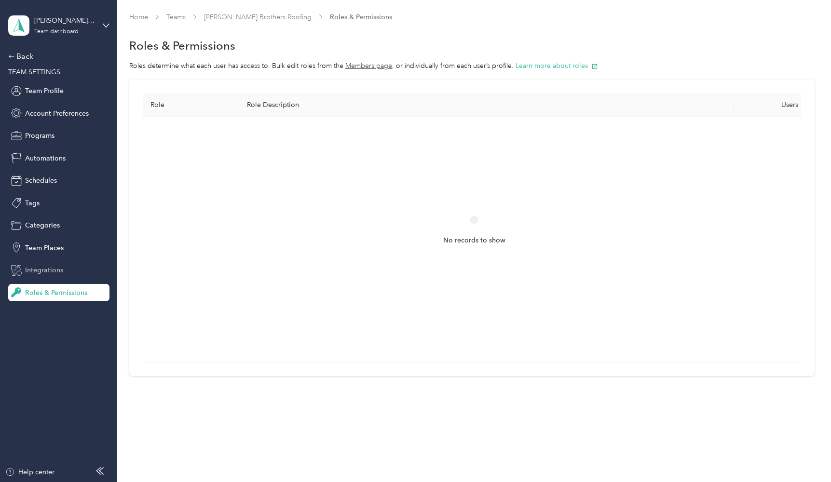
click at [45, 275] on span "Integrations" at bounding box center [44, 270] width 38 height 10
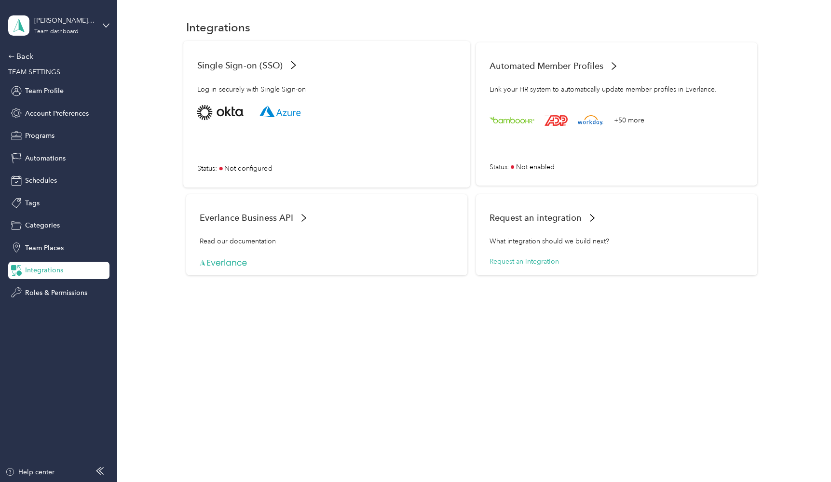
click at [245, 55] on div "Single Sign-on (SSO)" at bounding box center [326, 64] width 259 height 21
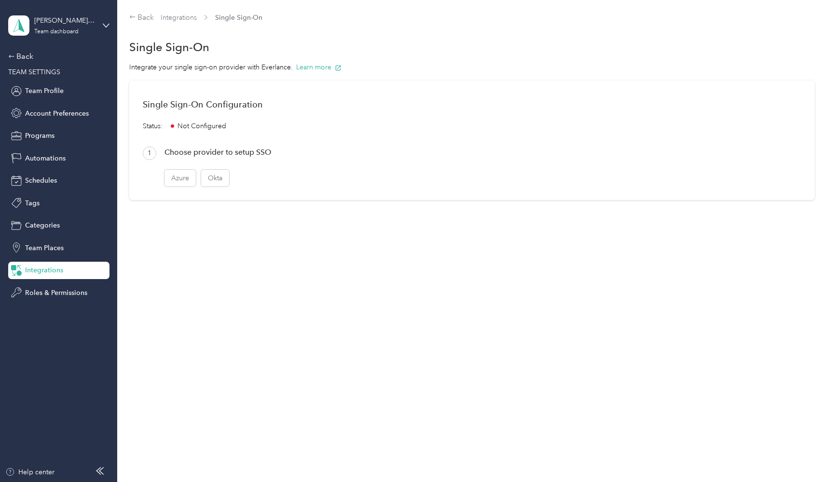
click at [600, 20] on div "Back Integrations Single Sign-On" at bounding box center [471, 18] width 685 height 12
click at [619, 0] on div "Back Integrations Single Sign-On Single Sign-On Integrate your single sign-on p…" at bounding box center [471, 126] width 709 height 253
click at [20, 83] on div "Team Profile" at bounding box center [58, 90] width 101 height 17
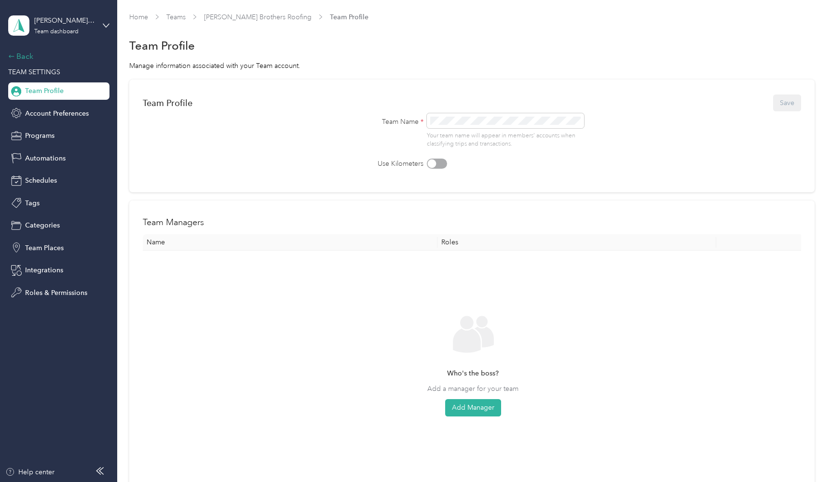
click at [19, 58] on div "Back" at bounding box center [56, 57] width 96 height 12
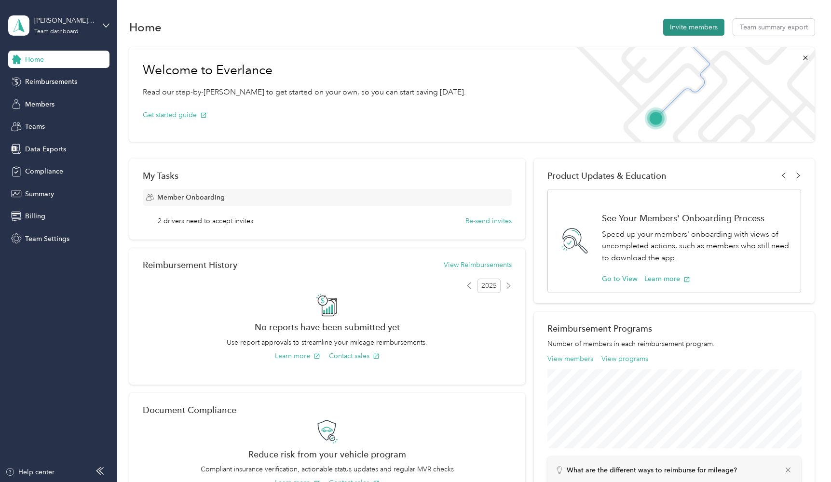
click at [705, 29] on button "Invite members" at bounding box center [693, 27] width 61 height 17
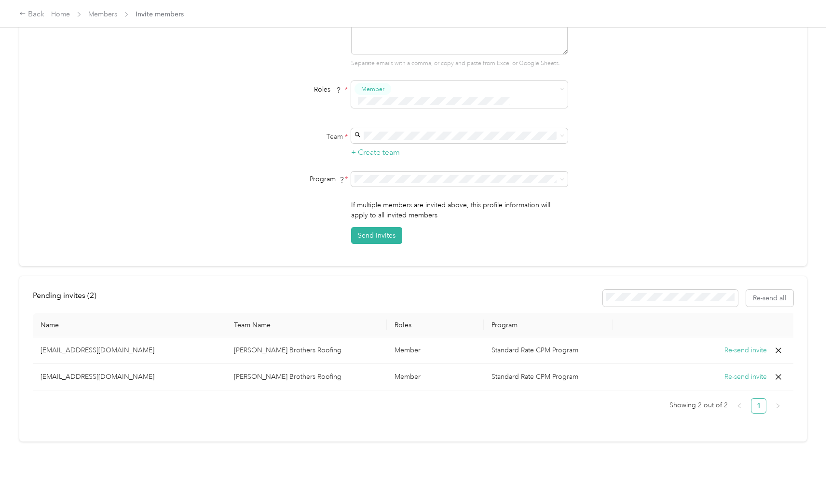
scroll to position [154, 0]
click at [779, 346] on icon at bounding box center [778, 351] width 10 height 10
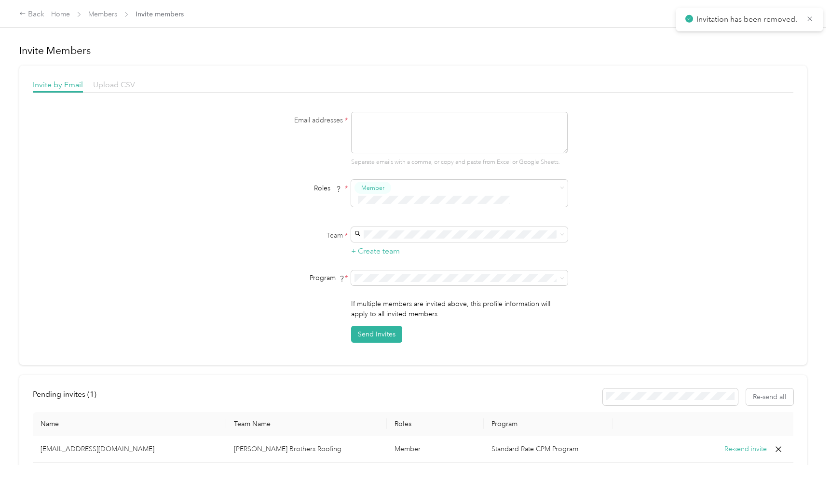
scroll to position [0, 0]
click at [126, 80] on div "Upload CSV" at bounding box center [114, 85] width 42 height 12
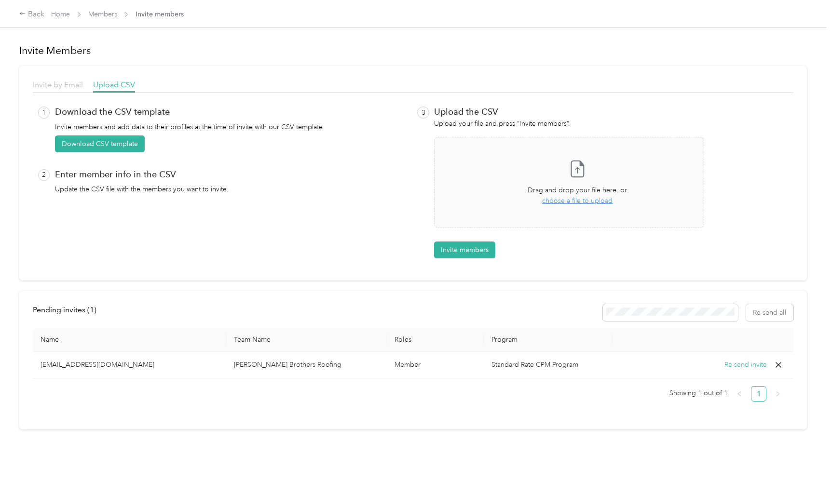
click at [75, 85] on span "Invite by Email" at bounding box center [58, 84] width 50 height 9
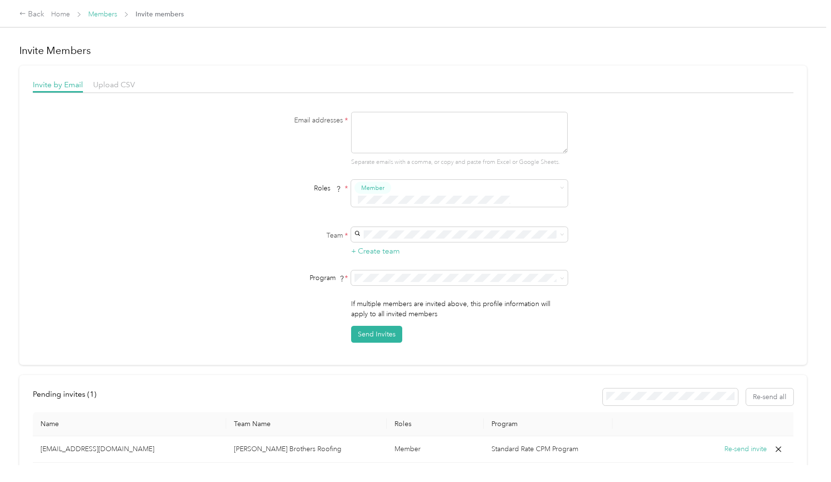
click at [109, 12] on link "Members" at bounding box center [102, 14] width 29 height 8
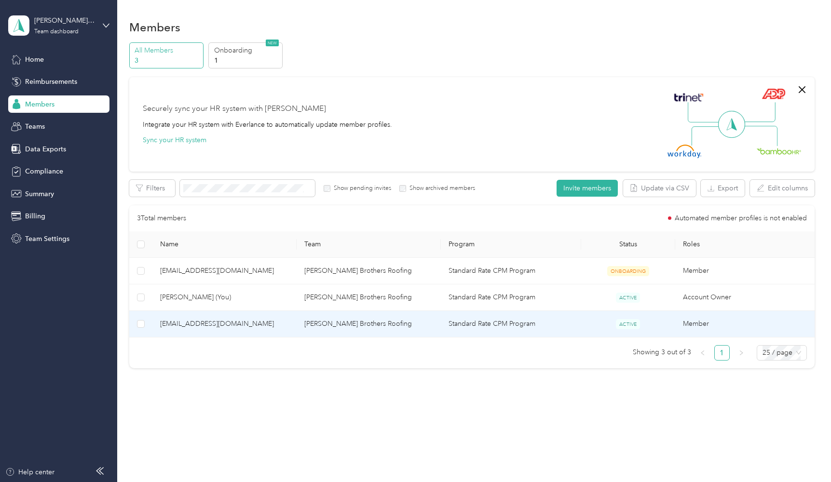
click at [624, 328] on span "ACTIVE" at bounding box center [628, 324] width 24 height 10
click at [229, 323] on span "[EMAIL_ADDRESS][DOMAIN_NAME]" at bounding box center [224, 324] width 129 height 11
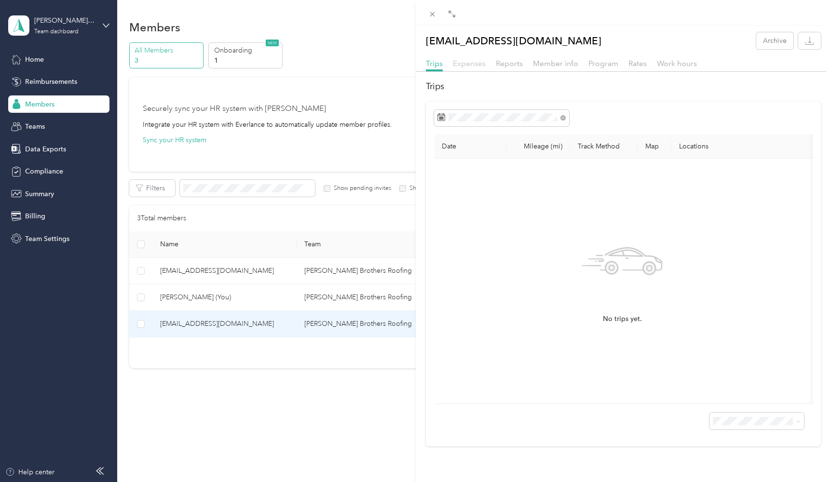
click at [456, 66] on span "Expenses" at bounding box center [469, 63] width 33 height 9
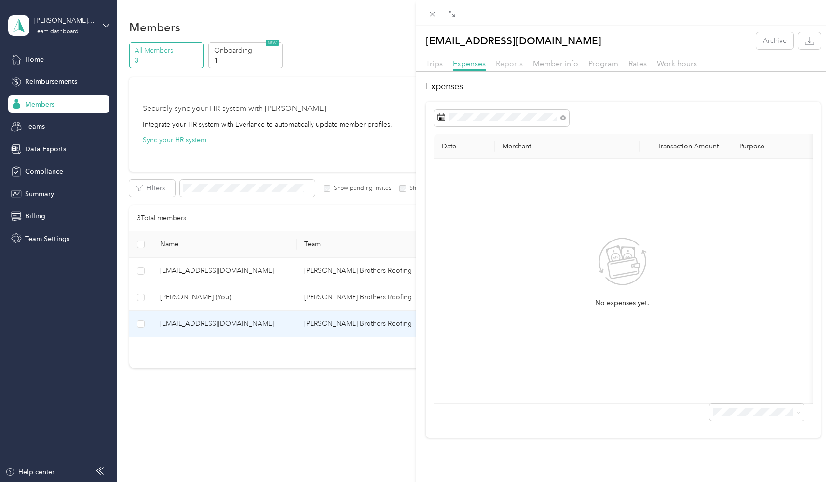
click at [518, 66] on span "Reports" at bounding box center [509, 63] width 27 height 9
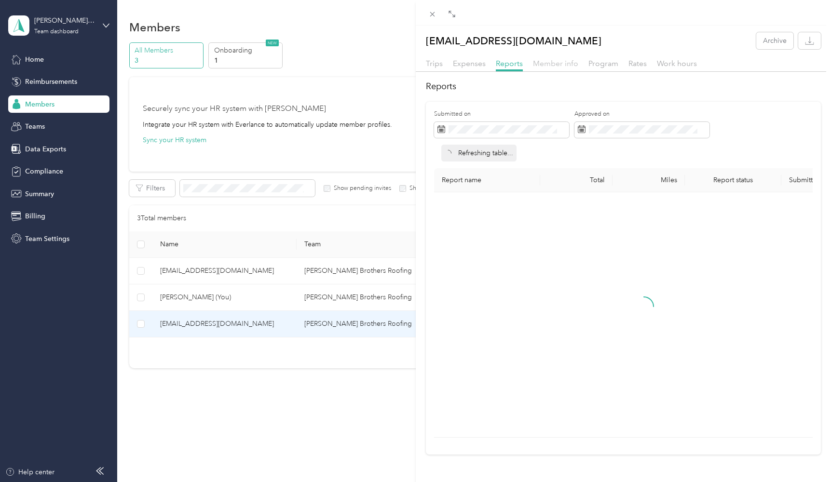
click at [553, 63] on span "Member info" at bounding box center [555, 63] width 45 height 9
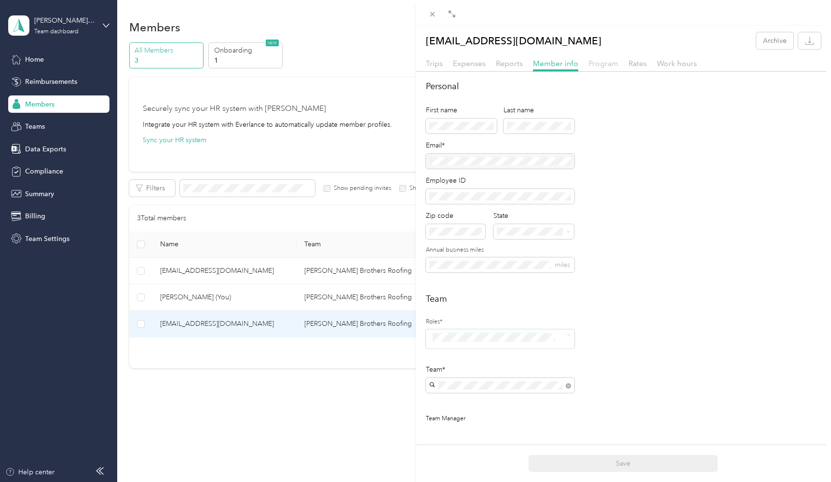
click at [610, 60] on span "Program" at bounding box center [603, 63] width 30 height 9
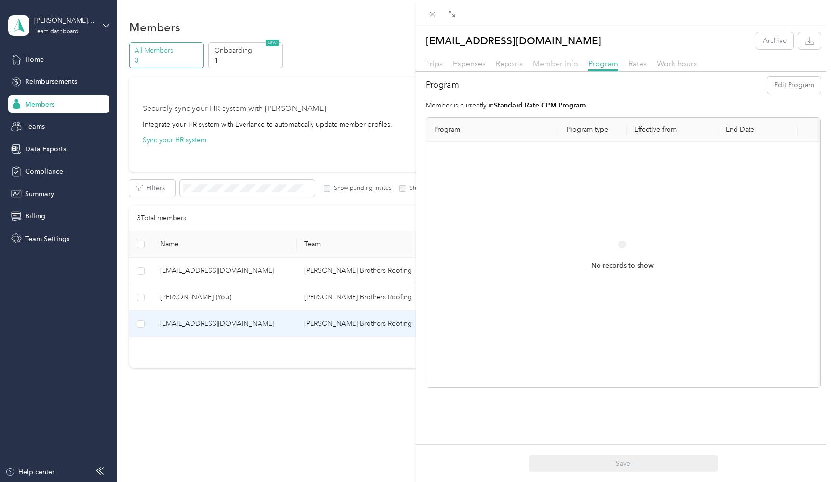
click at [563, 61] on span "Member info" at bounding box center [555, 63] width 45 height 9
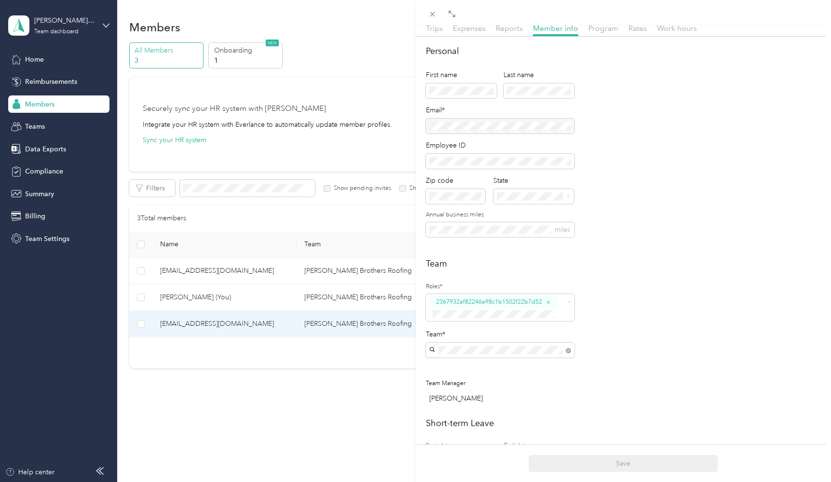
scroll to position [37, 0]
click at [513, 119] on div at bounding box center [500, 124] width 149 height 15
click at [508, 123] on div at bounding box center [500, 124] width 149 height 15
click at [475, 99] on div "First name Last name" at bounding box center [500, 85] width 149 height 35
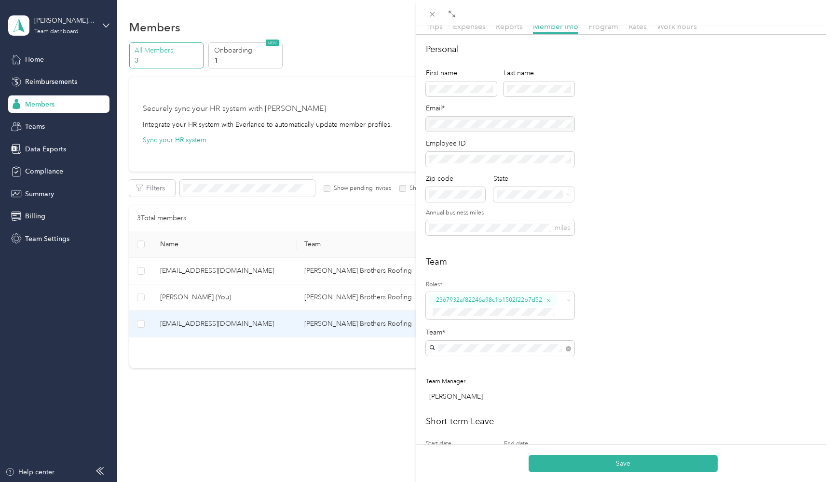
click at [561, 133] on div "First name Last name Email* Employee ID Zip code State Annual business miles mi…" at bounding box center [500, 156] width 149 height 183
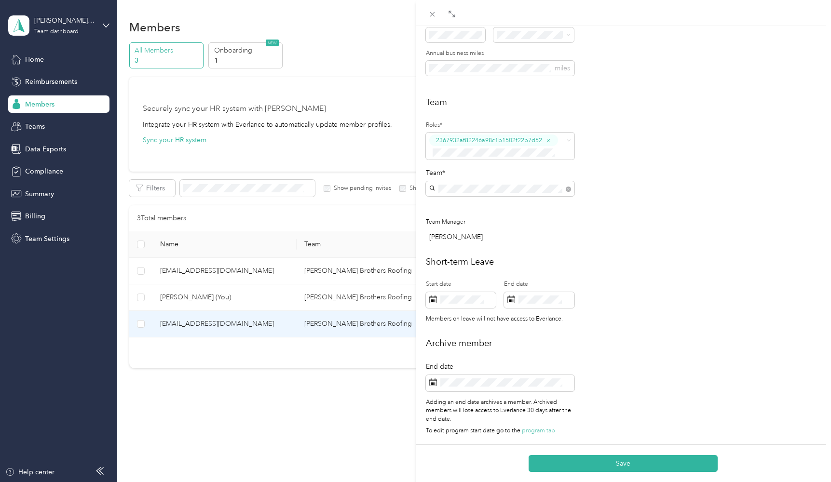
scroll to position [262, 0]
click at [620, 462] on button "Save" at bounding box center [623, 463] width 189 height 17
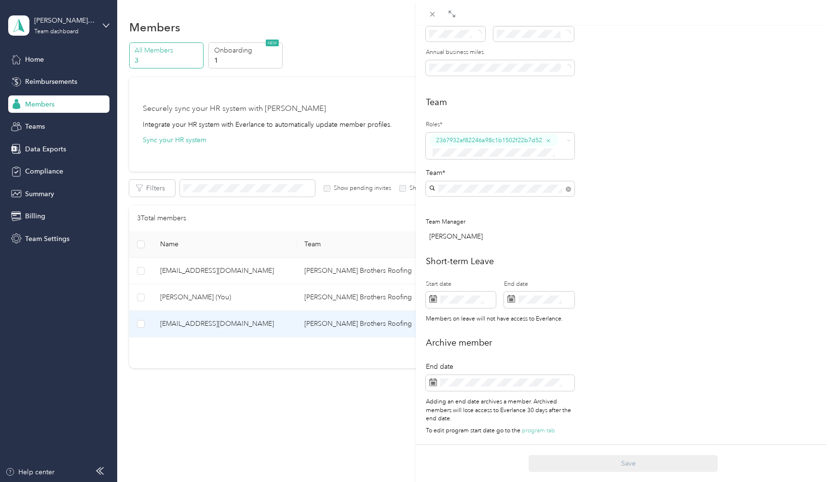
scroll to position [198, 0]
click at [322, 91] on div "[PERSON_NAME] [PERSON_NAME] Archive Trips Expenses Reports Member info Program …" at bounding box center [415, 241] width 831 height 482
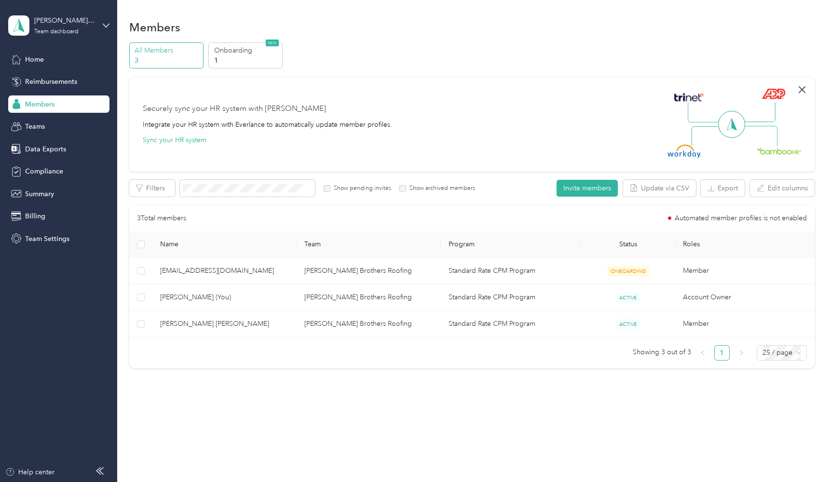
click at [805, 90] on icon "button" at bounding box center [802, 89] width 7 height 7
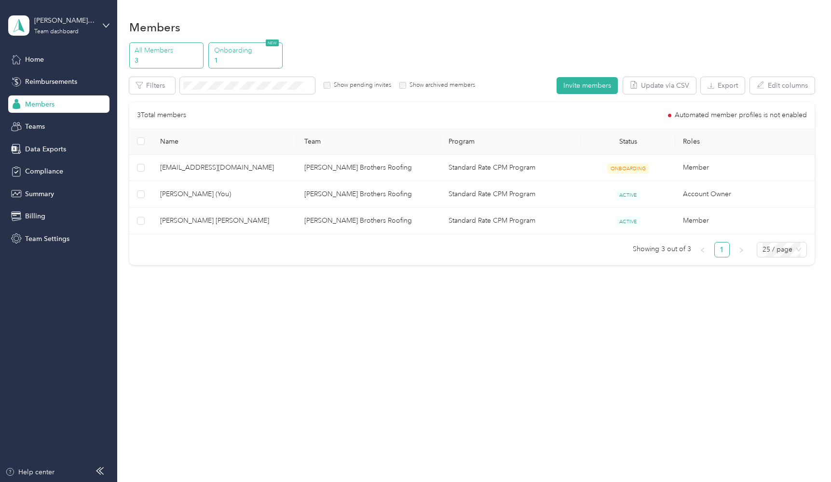
click at [259, 48] on p "Onboarding" at bounding box center [247, 50] width 66 height 10
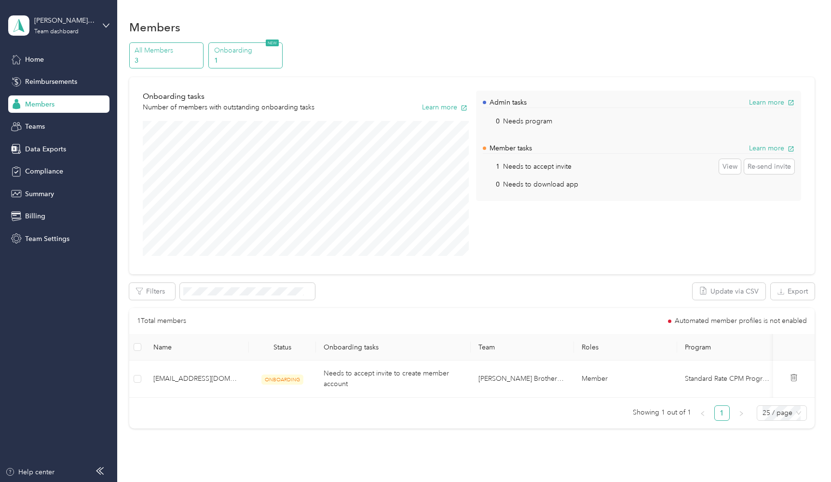
click at [156, 59] on p "3" at bounding box center [168, 60] width 66 height 10
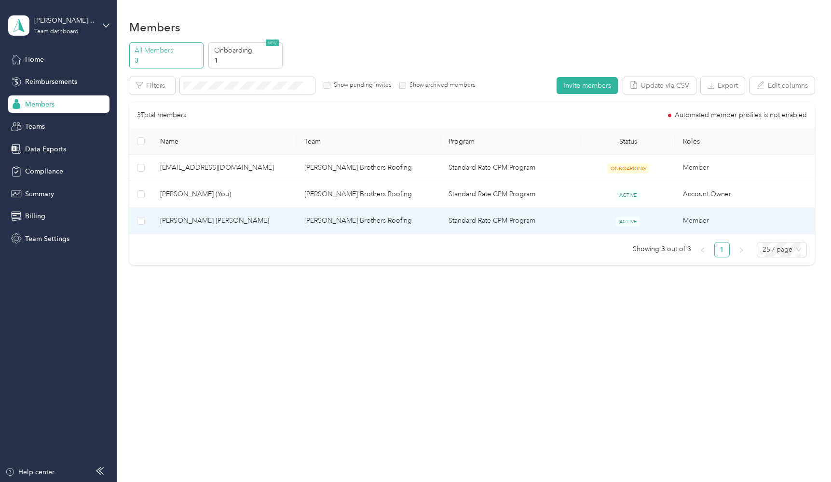
click at [269, 220] on span "[PERSON_NAME] [PERSON_NAME]" at bounding box center [224, 221] width 129 height 11
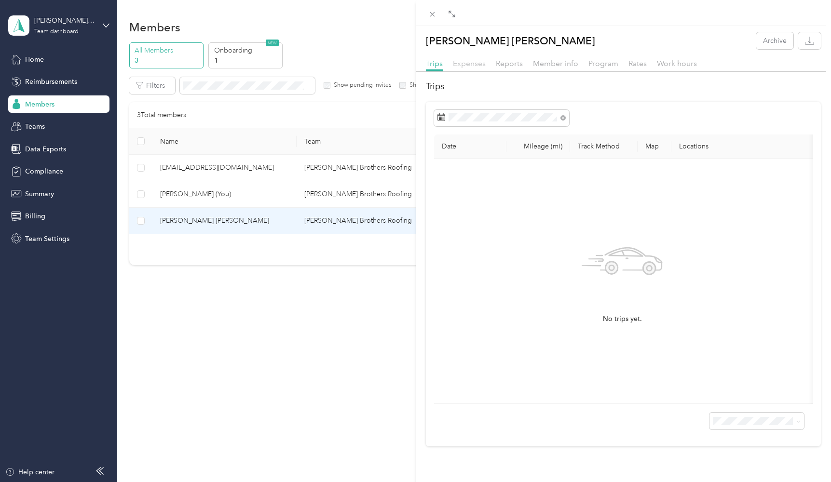
click at [481, 65] on span "Expenses" at bounding box center [469, 63] width 33 height 9
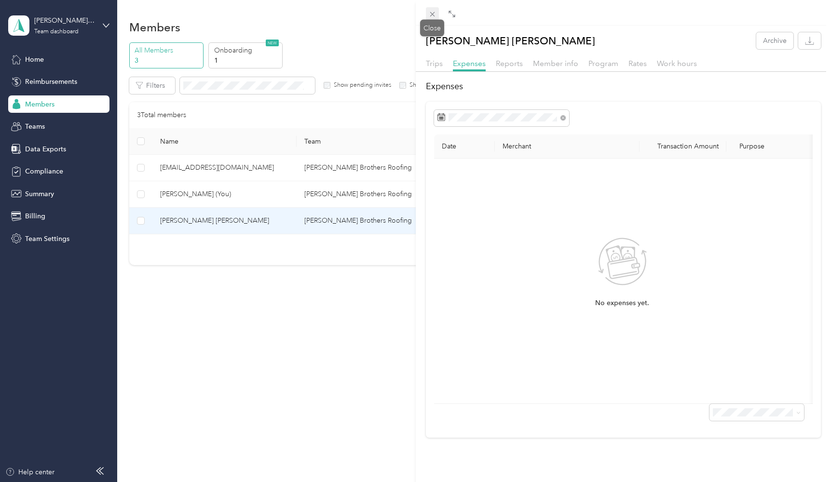
click at [431, 17] on icon at bounding box center [432, 14] width 8 height 8
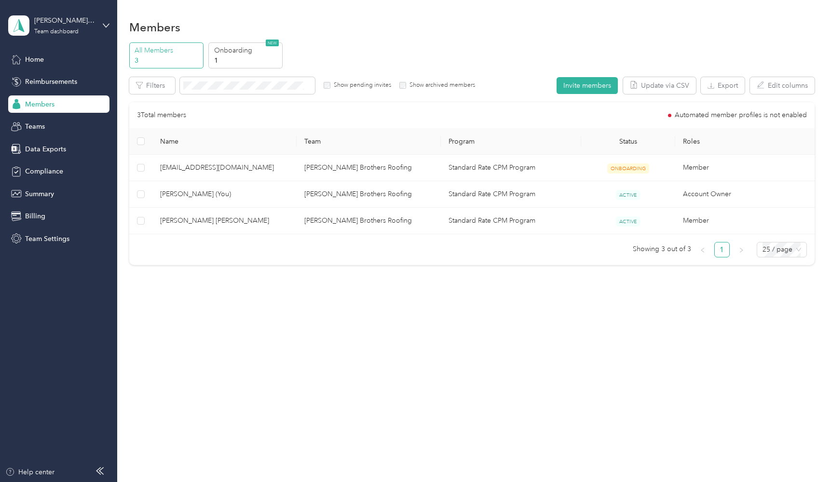
click at [667, 2] on div "Members All Members 3 Onboarding 1 NEW Edit role Edit team Edit program Export …" at bounding box center [471, 163] width 709 height 326
